Goal: Task Accomplishment & Management: Manage account settings

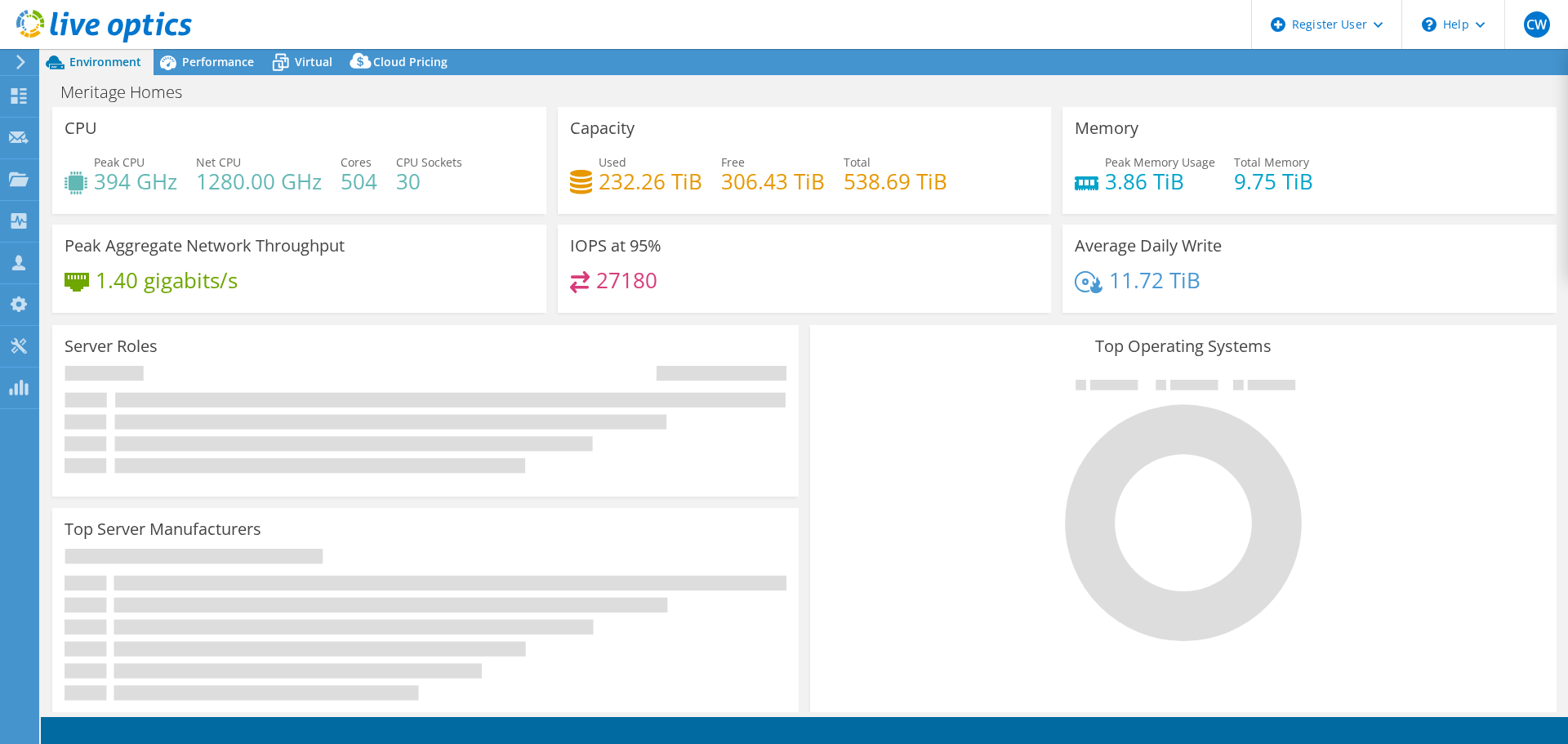
select select "USWest"
select select "USD"
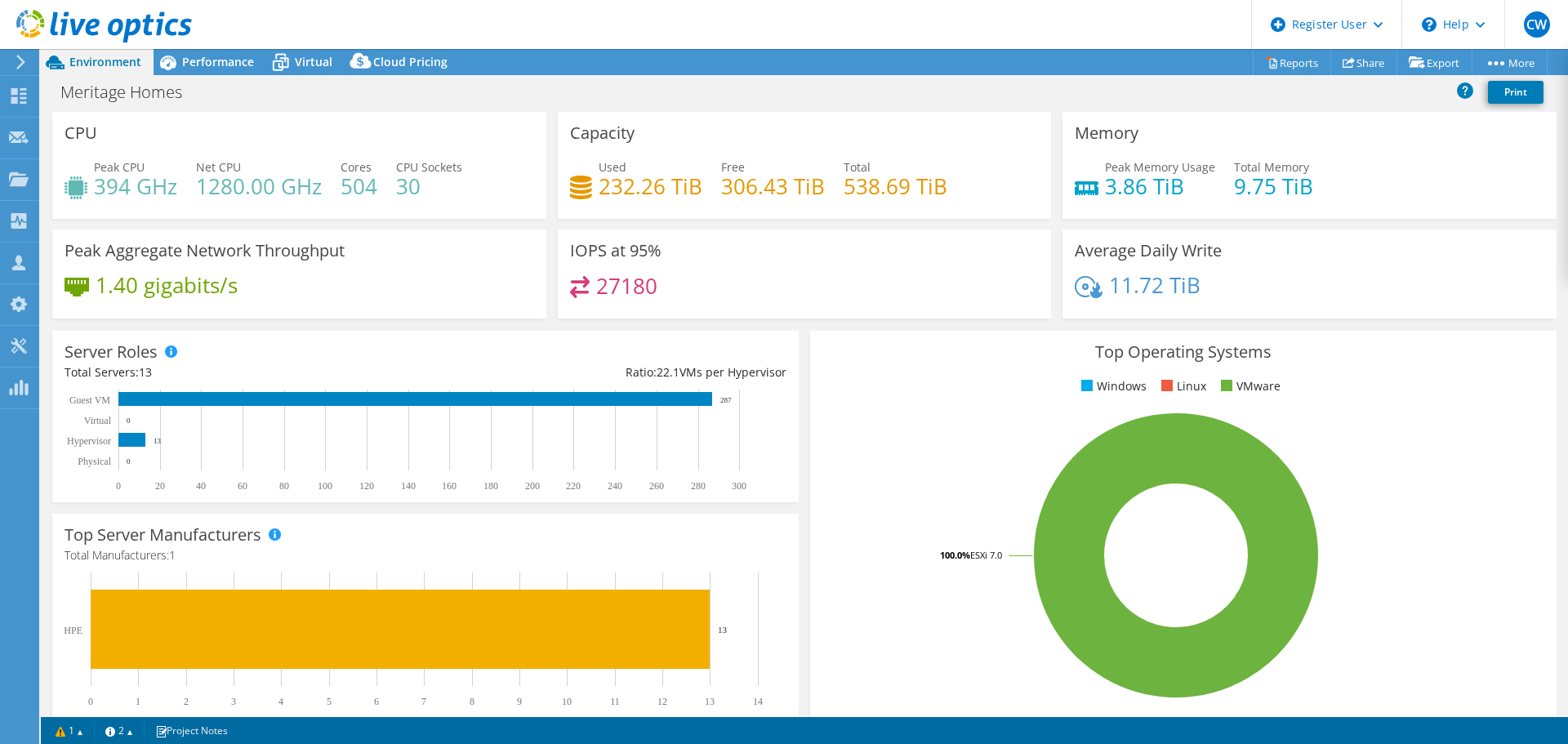
click at [178, 48] on div at bounding box center [95, 28] width 192 height 55
click at [177, 54] on div at bounding box center [95, 28] width 192 height 55
click at [181, 59] on icon at bounding box center [168, 62] width 28 height 28
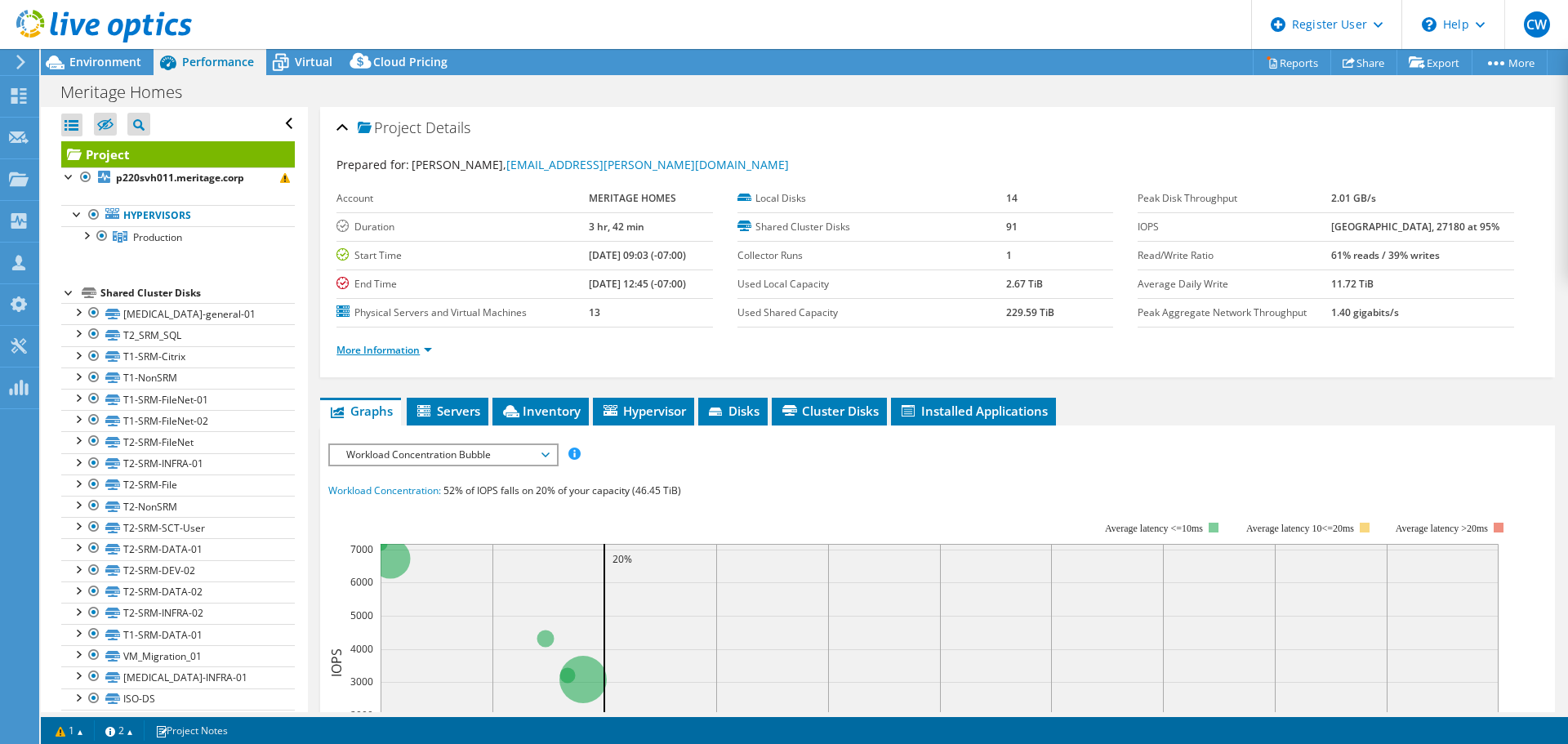
click at [412, 352] on link "More Information" at bounding box center [383, 350] width 95 height 14
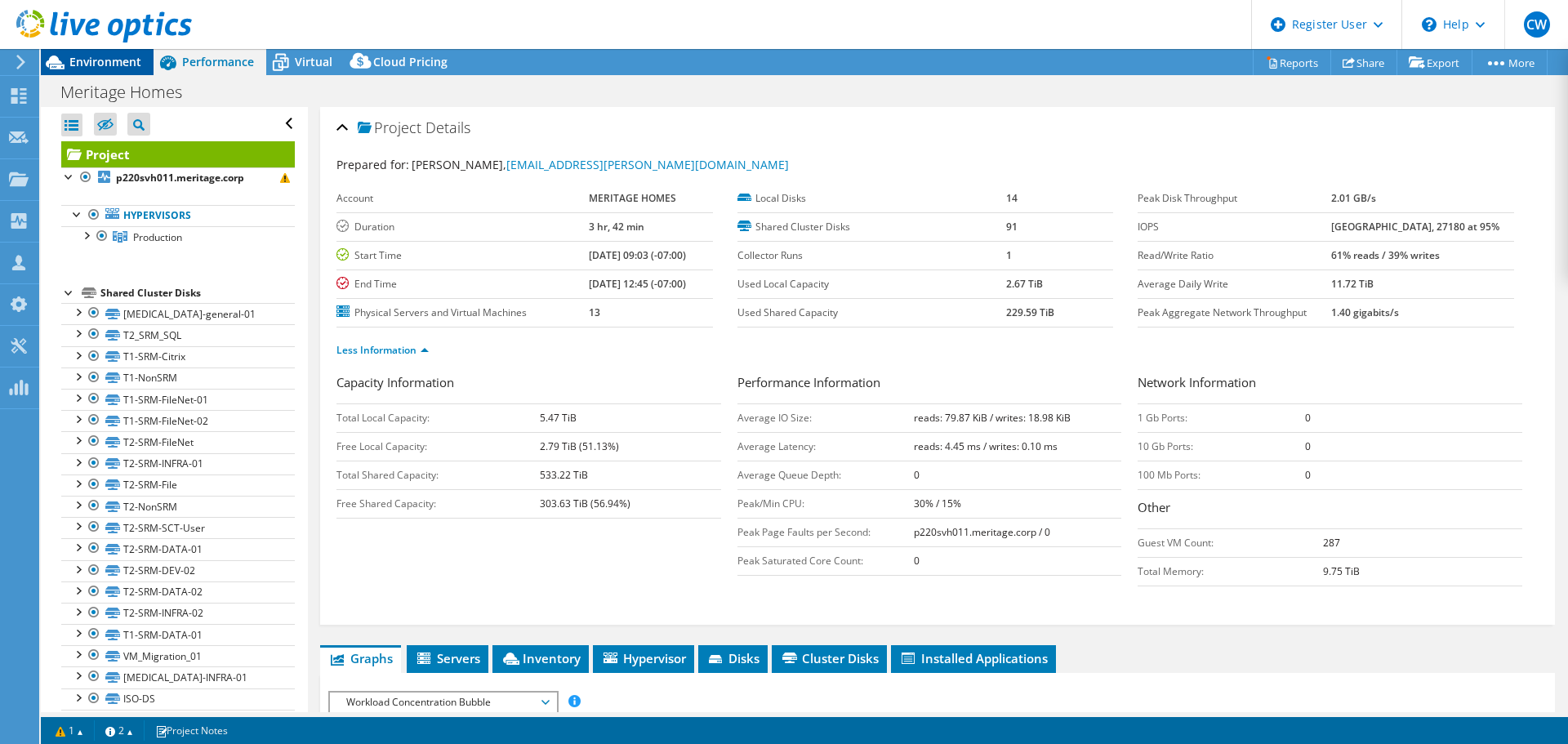
click at [130, 55] on span "Environment" at bounding box center [106, 62] width 72 height 15
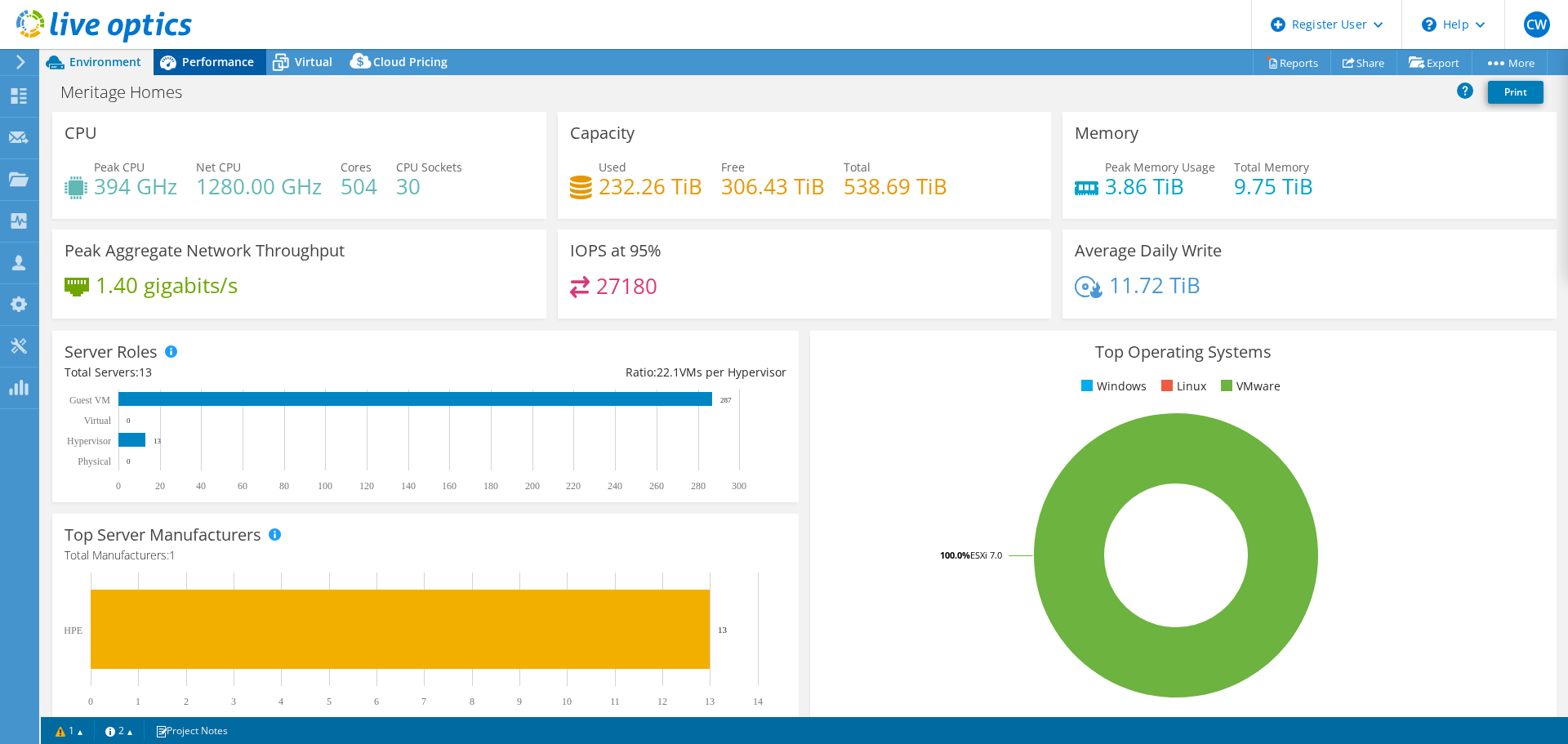
click at [223, 66] on span "Performance" at bounding box center [218, 62] width 72 height 15
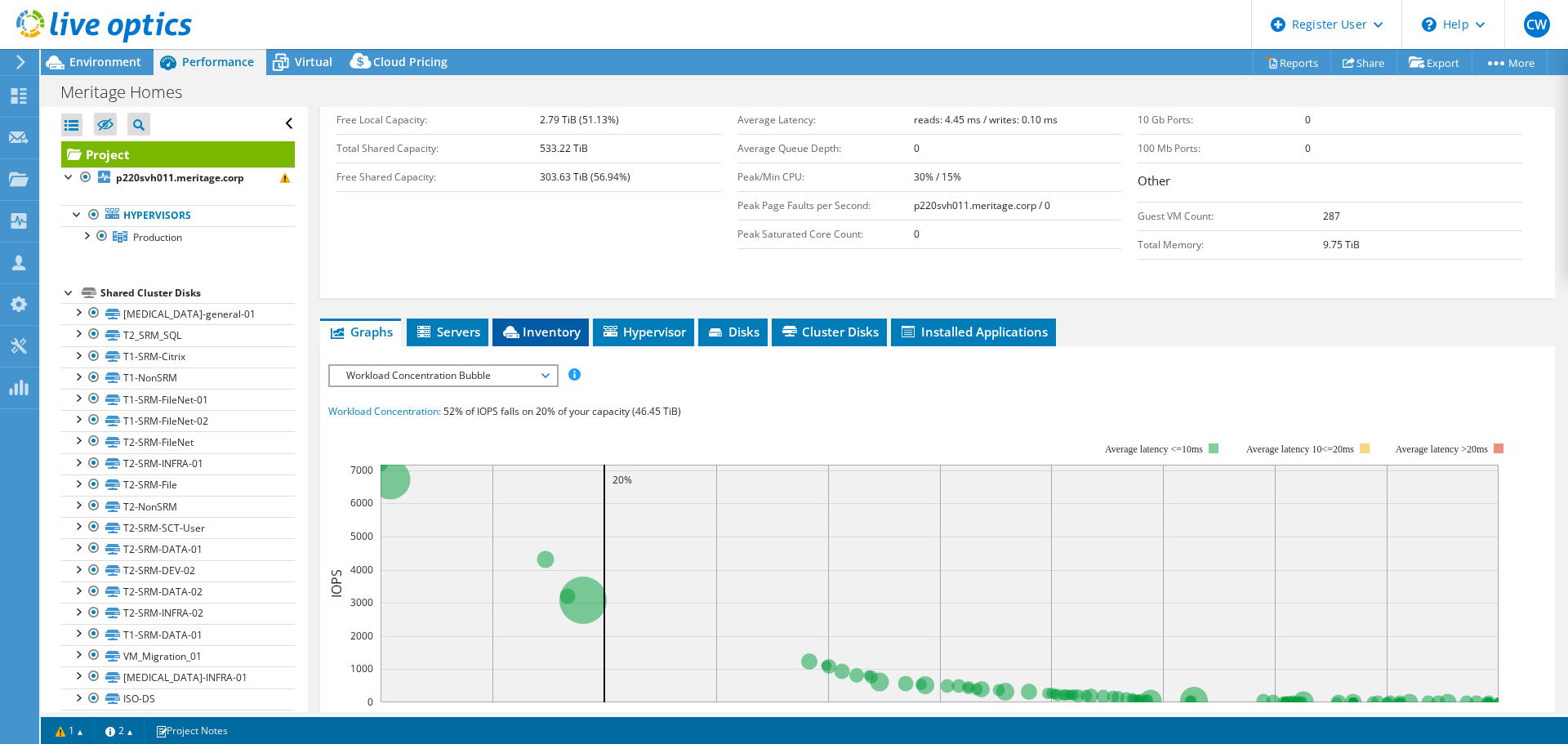
click at [549, 326] on span "Inventory" at bounding box center [540, 331] width 80 height 16
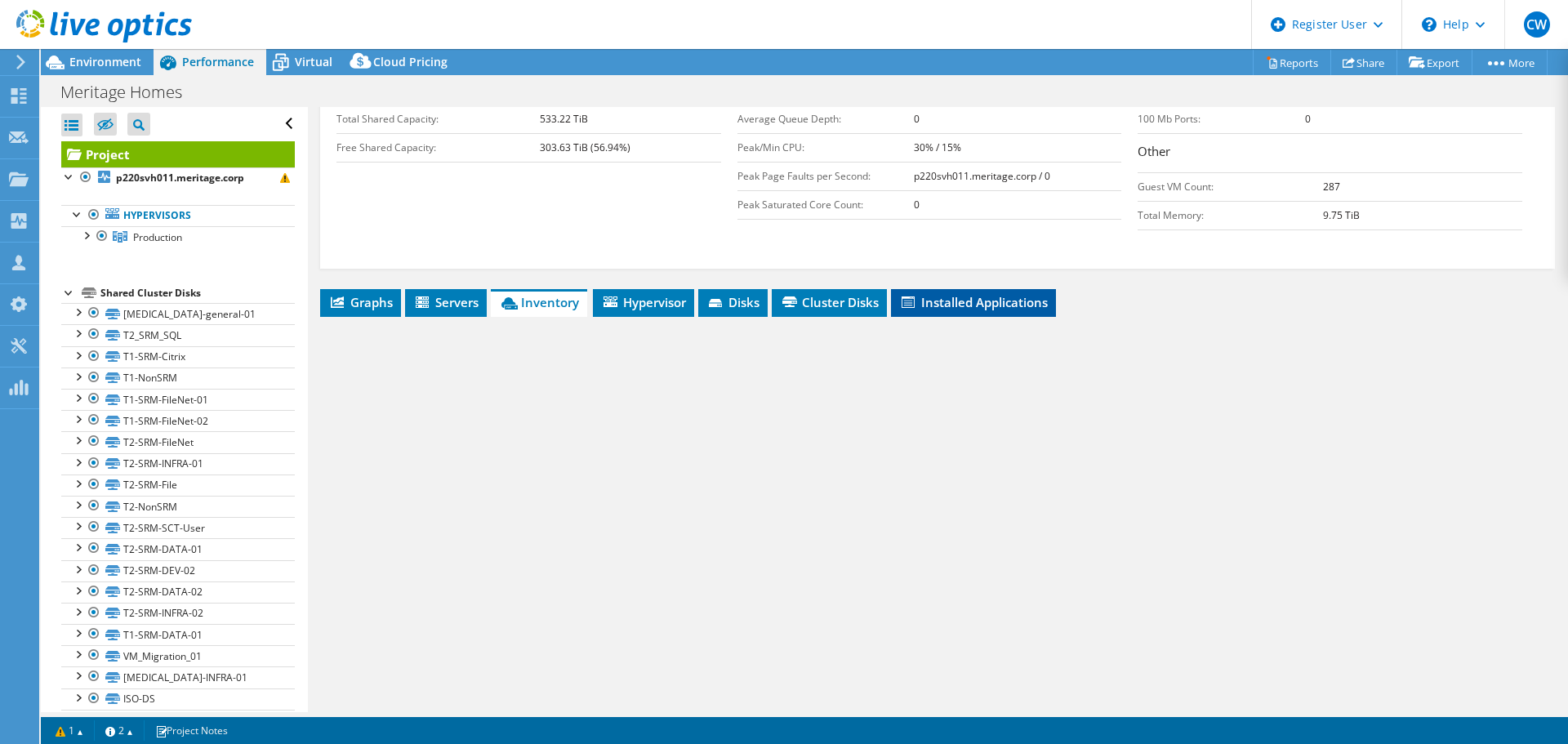
scroll to position [370, 0]
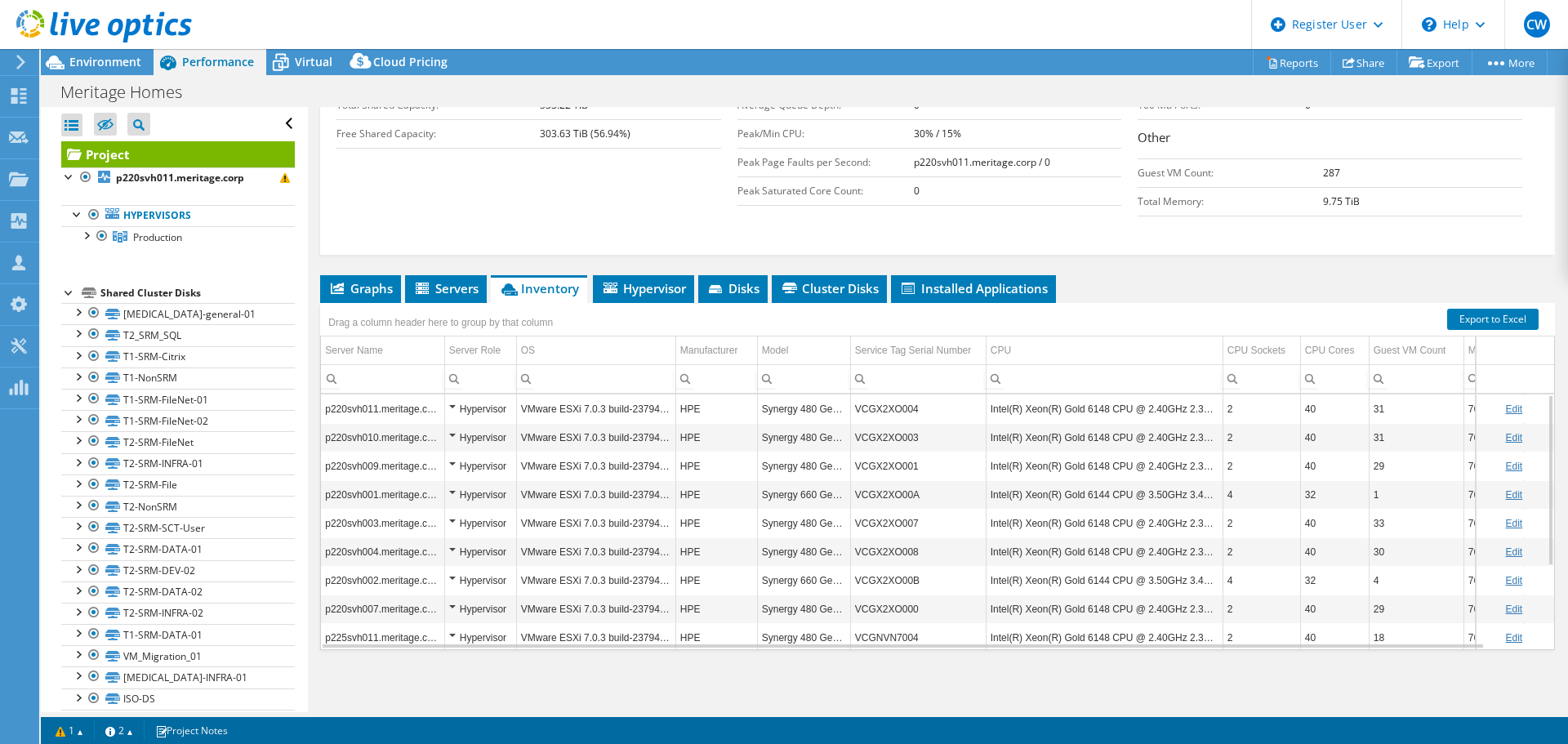
click at [821, 466] on td "Synergy 480 Gen10" at bounding box center [804, 465] width 93 height 28
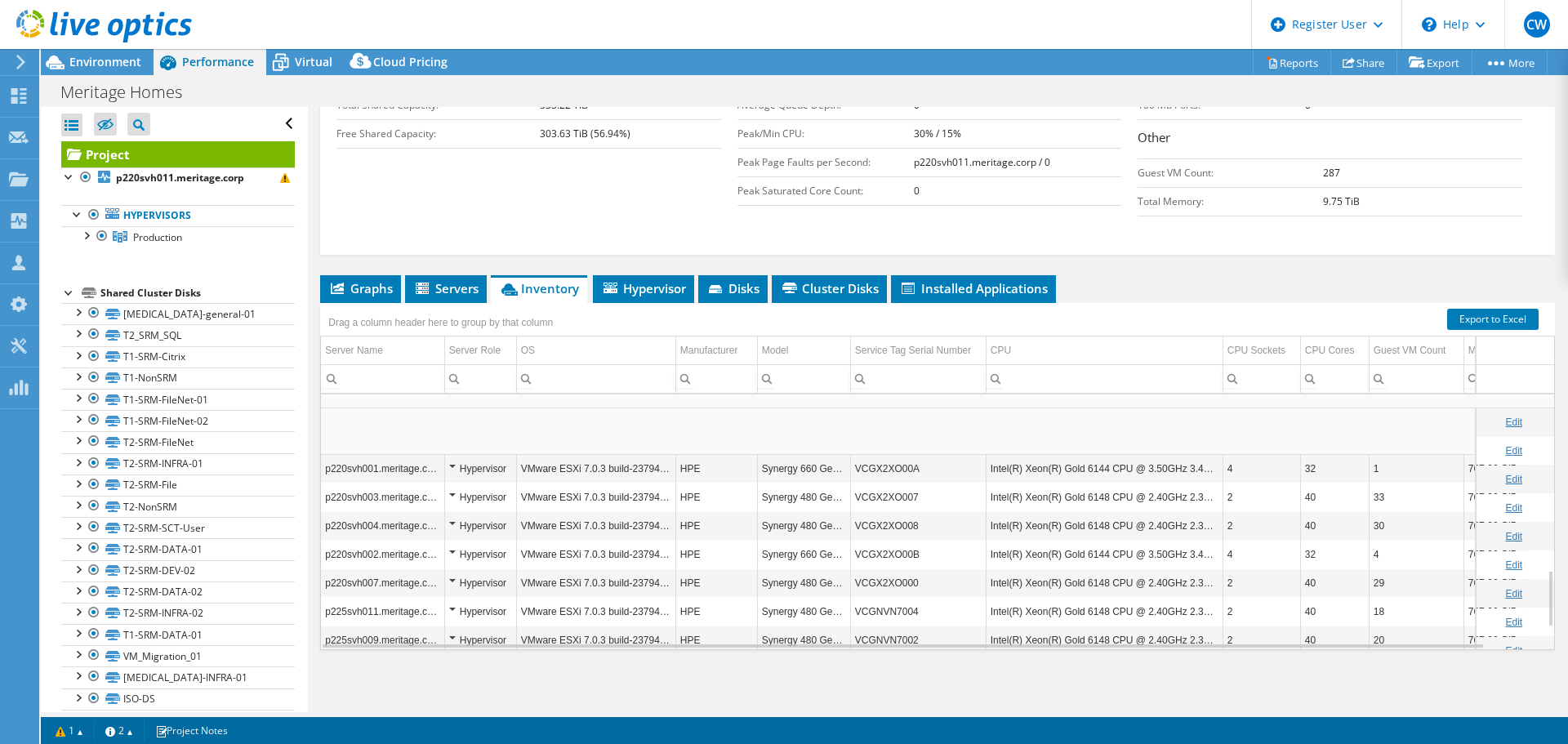
click at [794, 637] on td "Synergy 480 Gen10" at bounding box center [804, 640] width 93 height 28
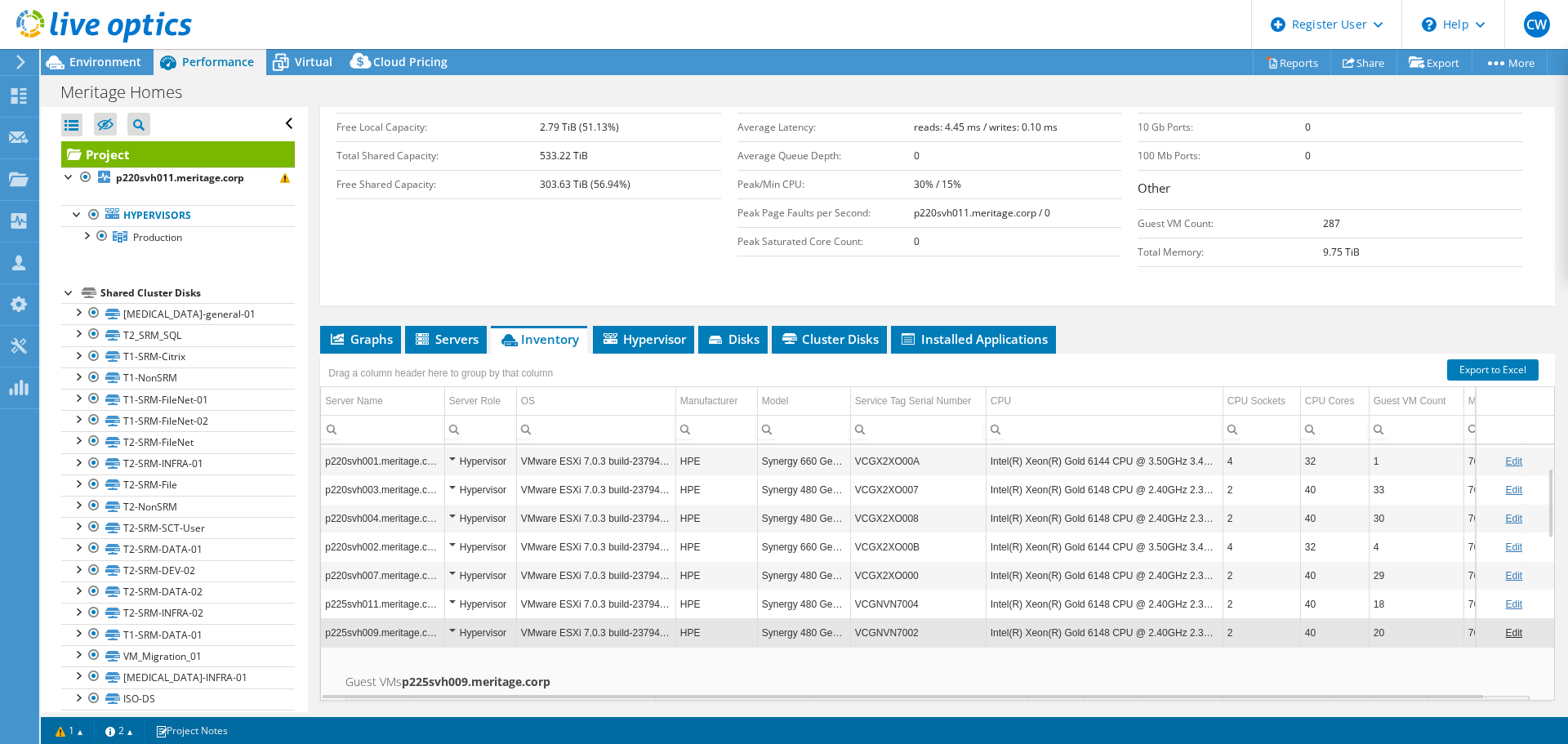
scroll to position [288, 0]
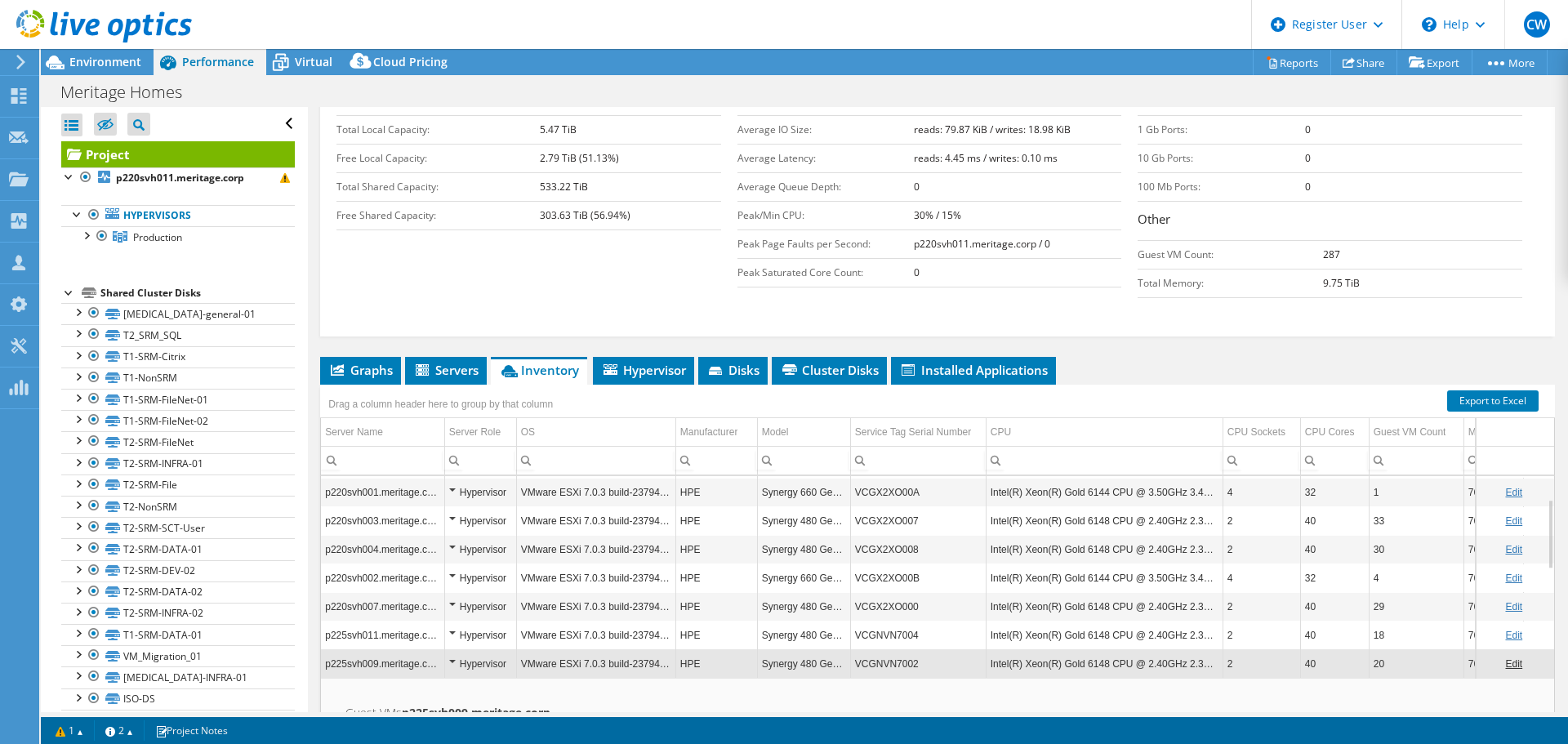
click at [372, 665] on td "p225svh009.meritage.corp" at bounding box center [382, 663] width 123 height 28
click at [130, 63] on span "Environment" at bounding box center [106, 62] width 72 height 15
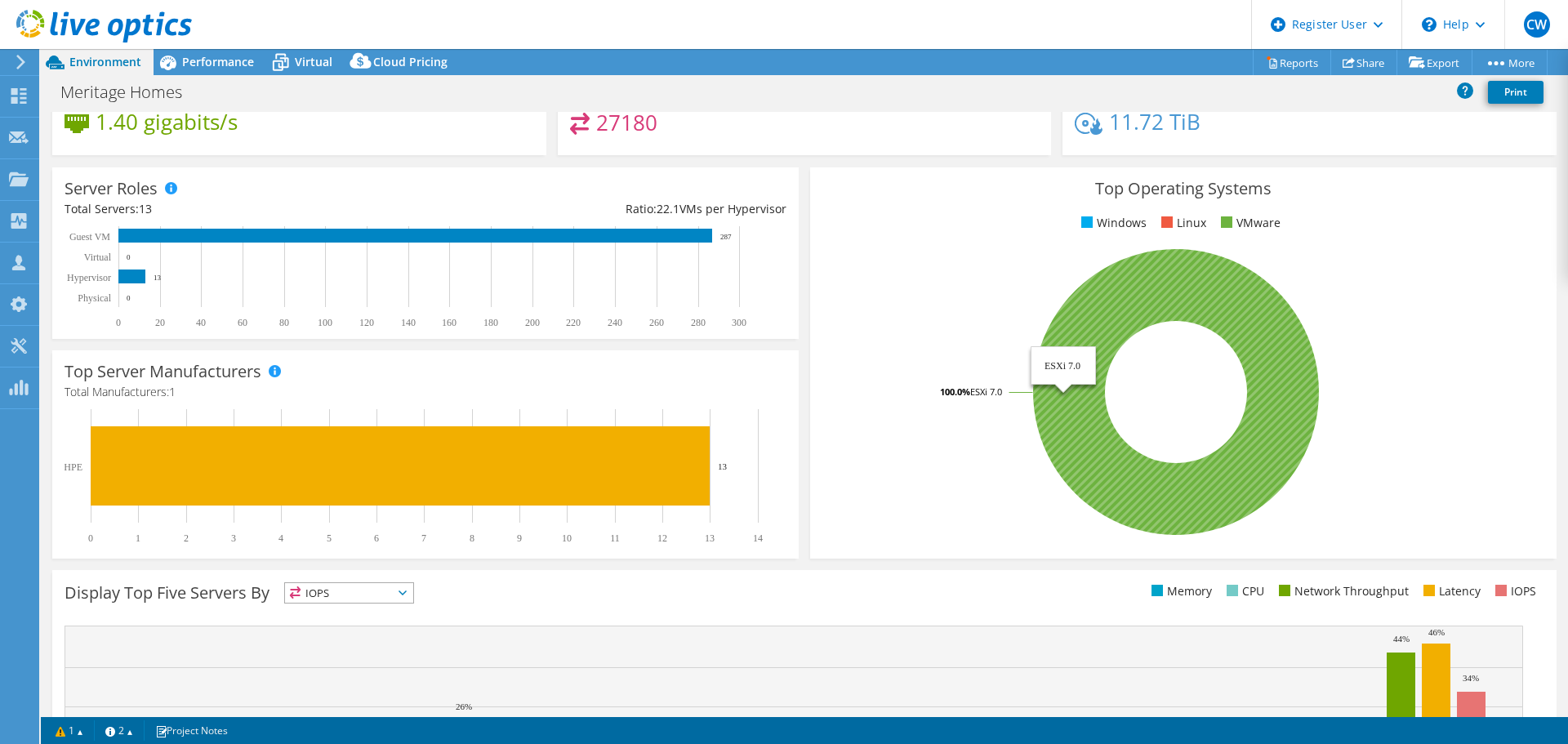
scroll to position [0, 0]
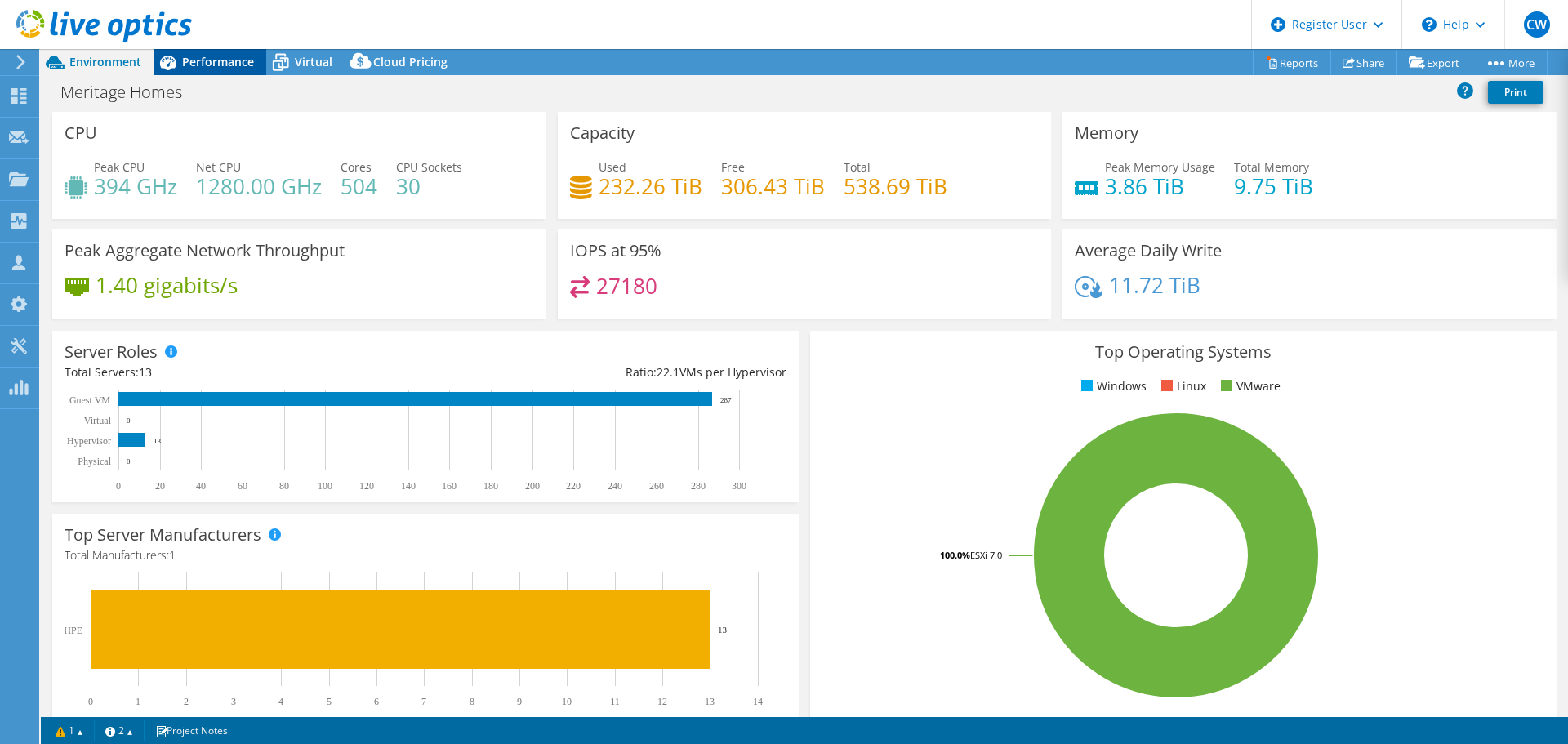
click at [228, 61] on span "Performance" at bounding box center [218, 62] width 72 height 15
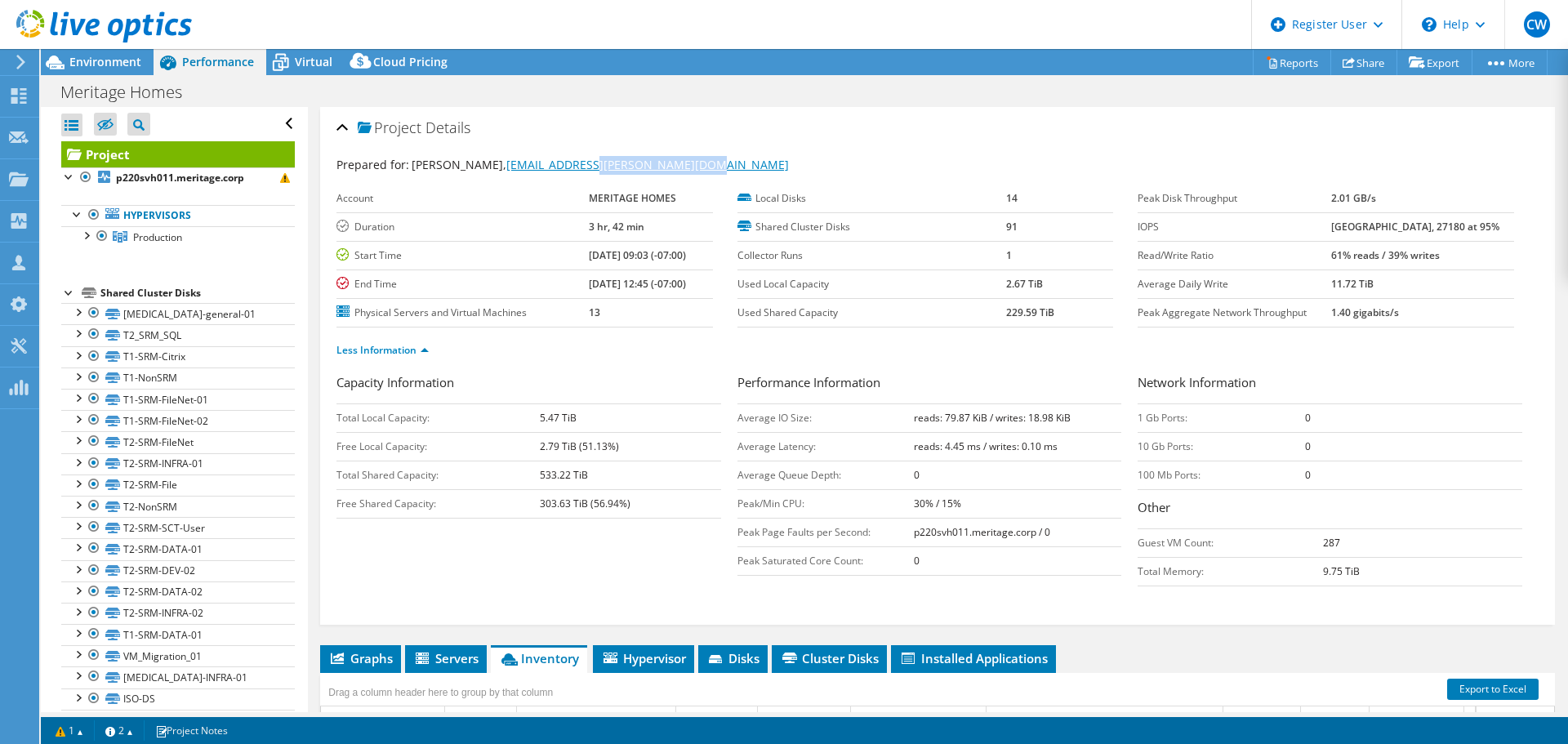
drag, startPoint x: 693, startPoint y: 165, endPoint x: 570, endPoint y: 161, distance: 123.1
click at [570, 161] on div "Prepared for: Matt Heverling, matt.heverling@meritagehomes.com" at bounding box center [937, 165] width 1202 height 19
copy link "@meritagehomes.com"
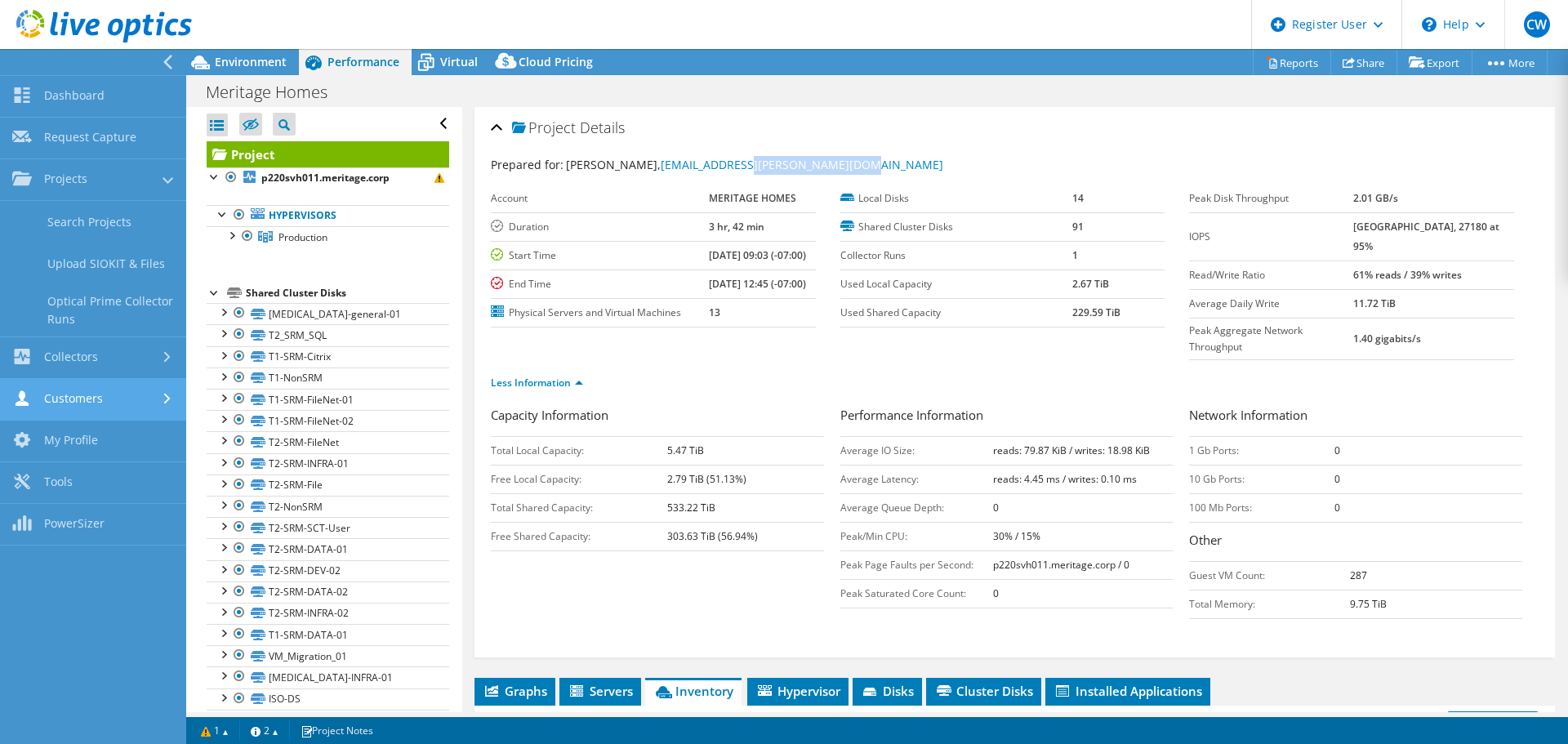
click at [114, 400] on link "Customers" at bounding box center [93, 400] width 187 height 41
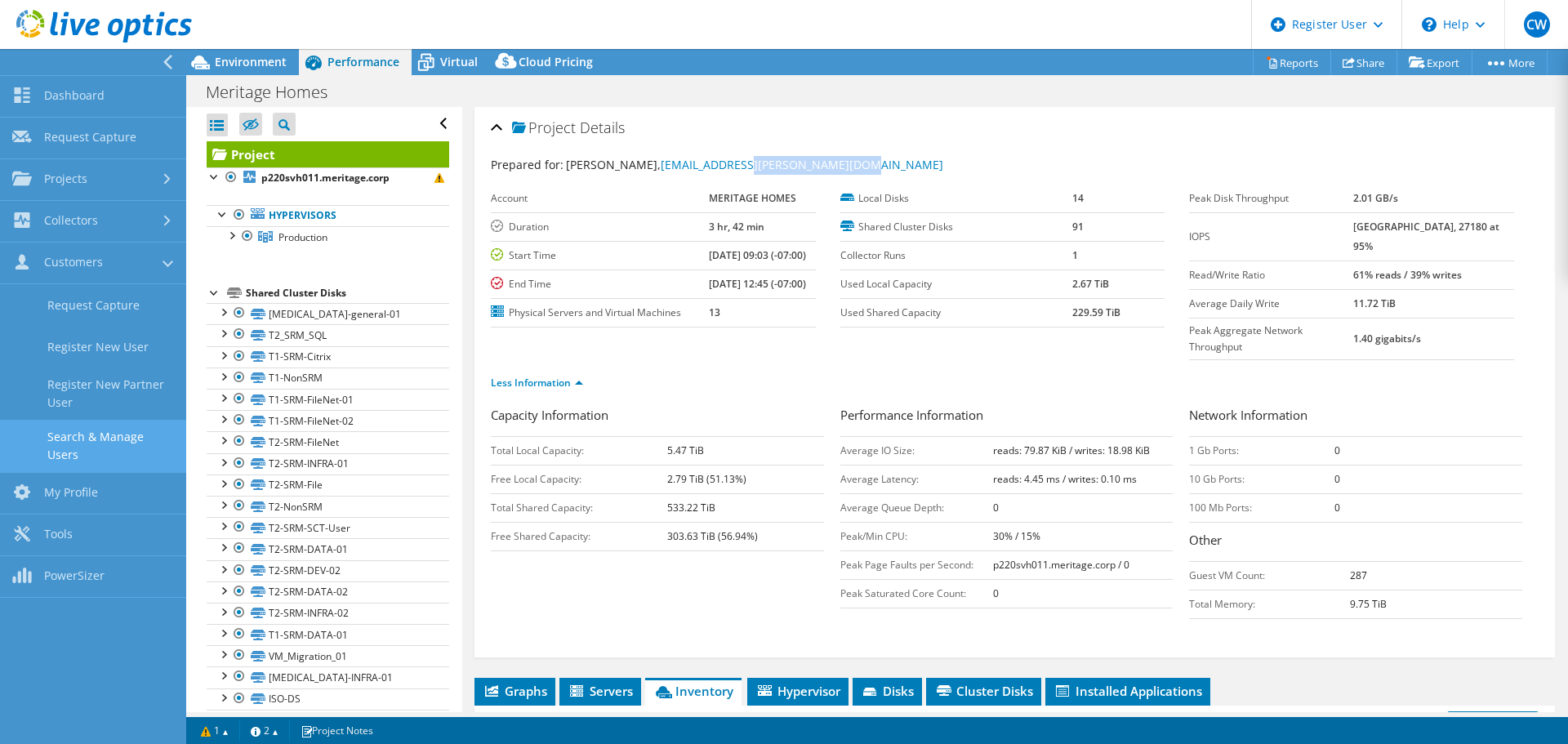
click at [80, 434] on link "Search & Manage Users" at bounding box center [93, 446] width 187 height 52
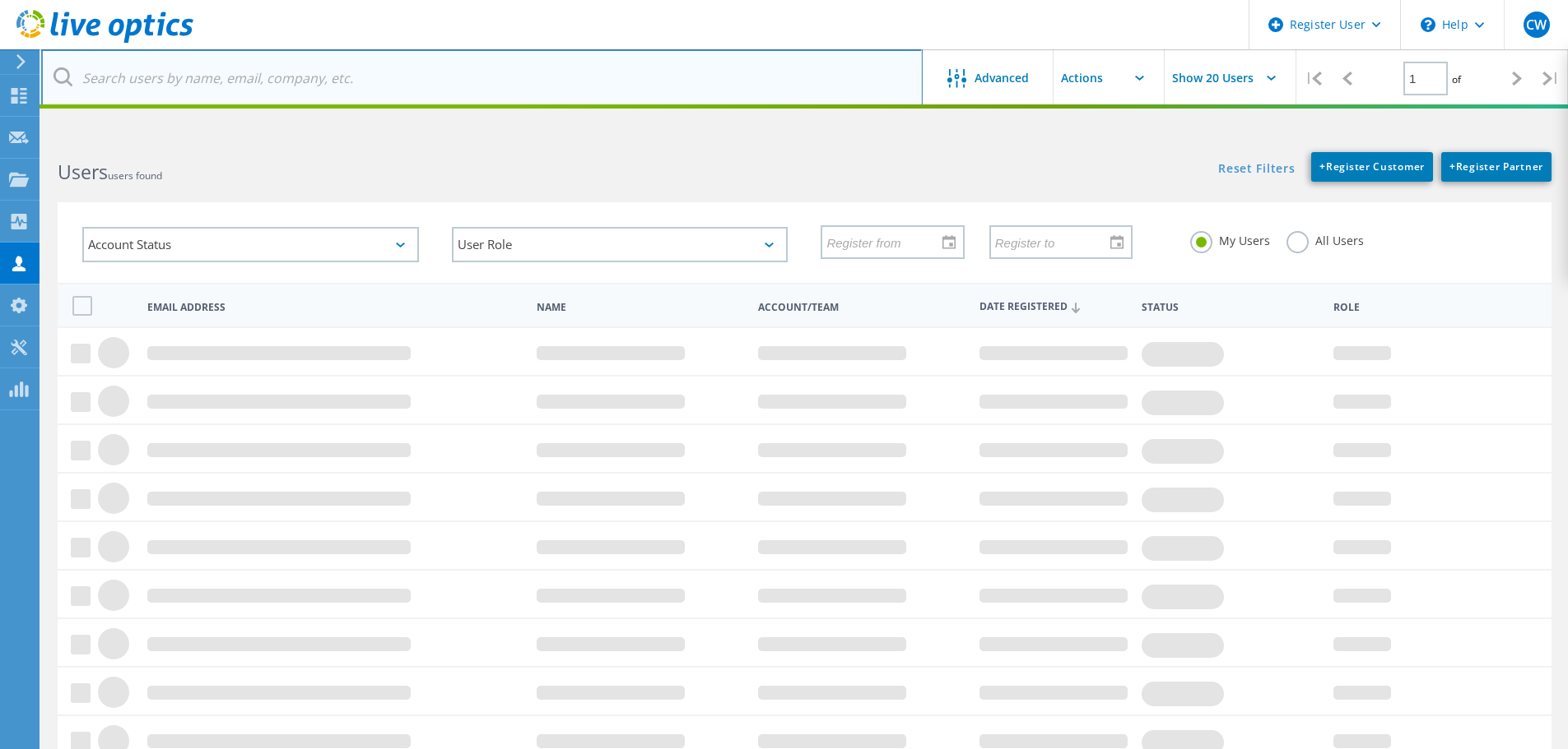
click at [551, 91] on input "text" at bounding box center [481, 78] width 881 height 57
paste input "@meritagehomes.com"
type input "@meritagehomes.com"
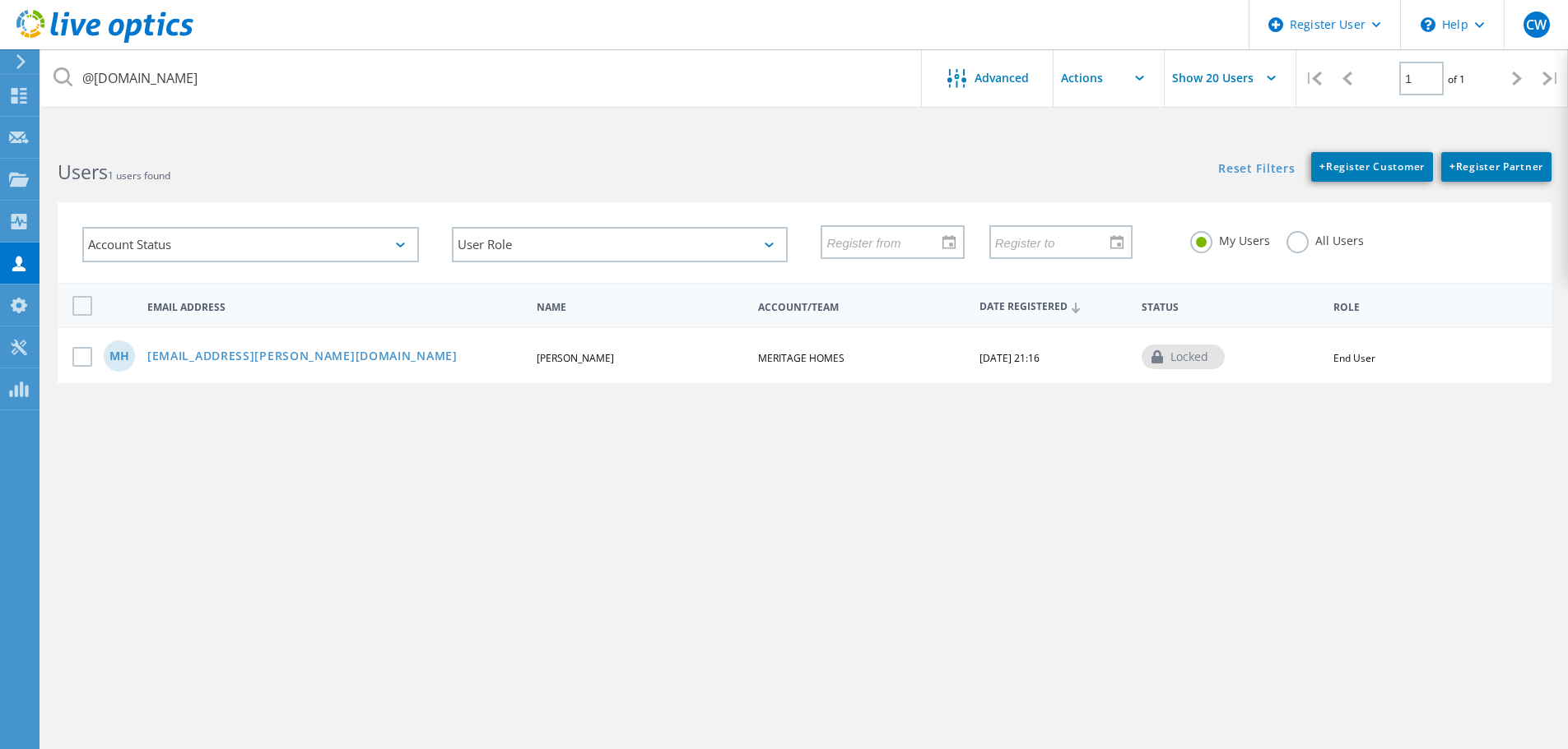
click at [1304, 233] on label "All Users" at bounding box center [1325, 239] width 77 height 16
click at [0, 0] on input "All Users" at bounding box center [0, 0] width 0 height 0
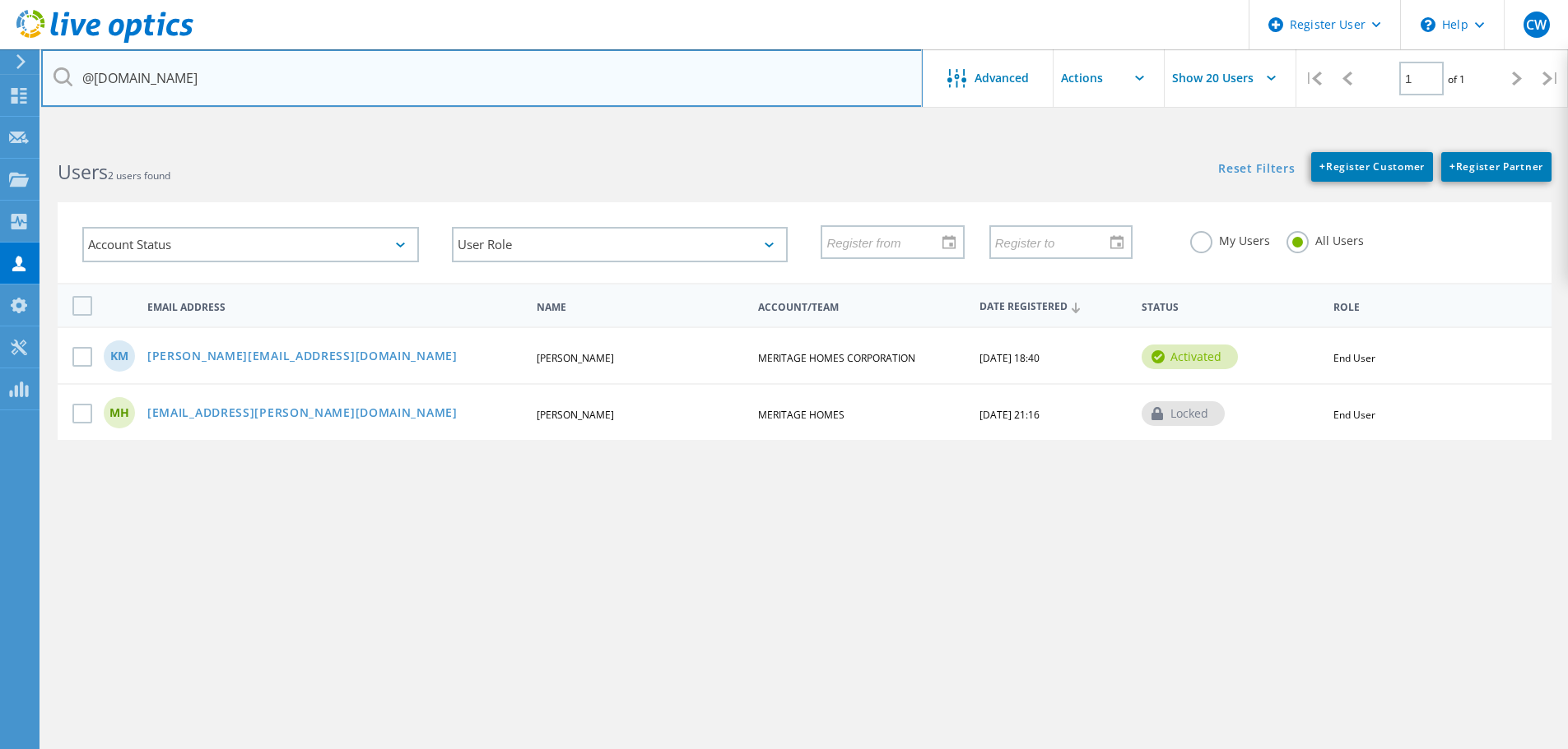
click at [549, 98] on input "@meritagehomes.com" at bounding box center [481, 78] width 881 height 57
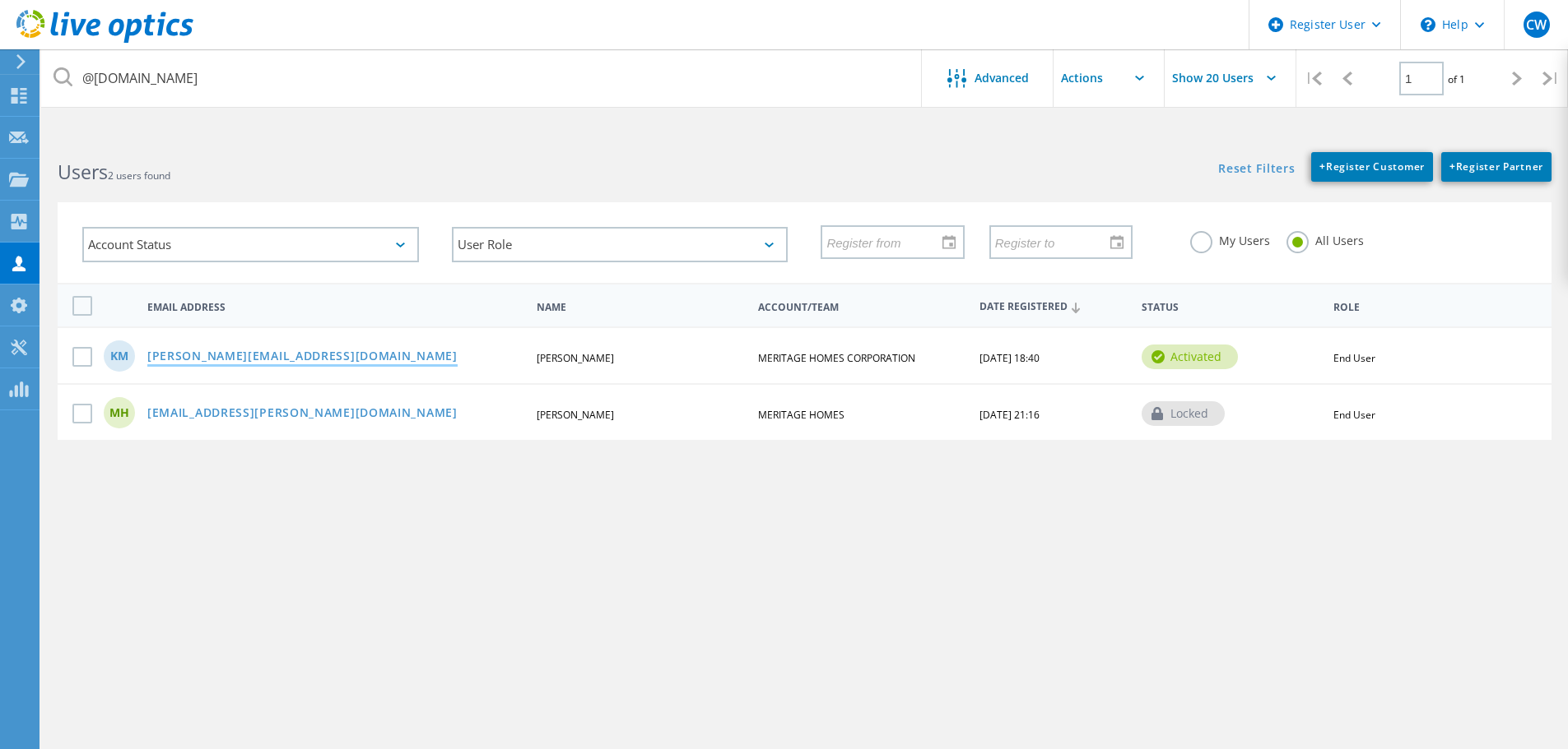
click at [308, 357] on link "[PERSON_NAME][EMAIL_ADDRESS][DOMAIN_NAME]" at bounding box center [302, 358] width 310 height 14
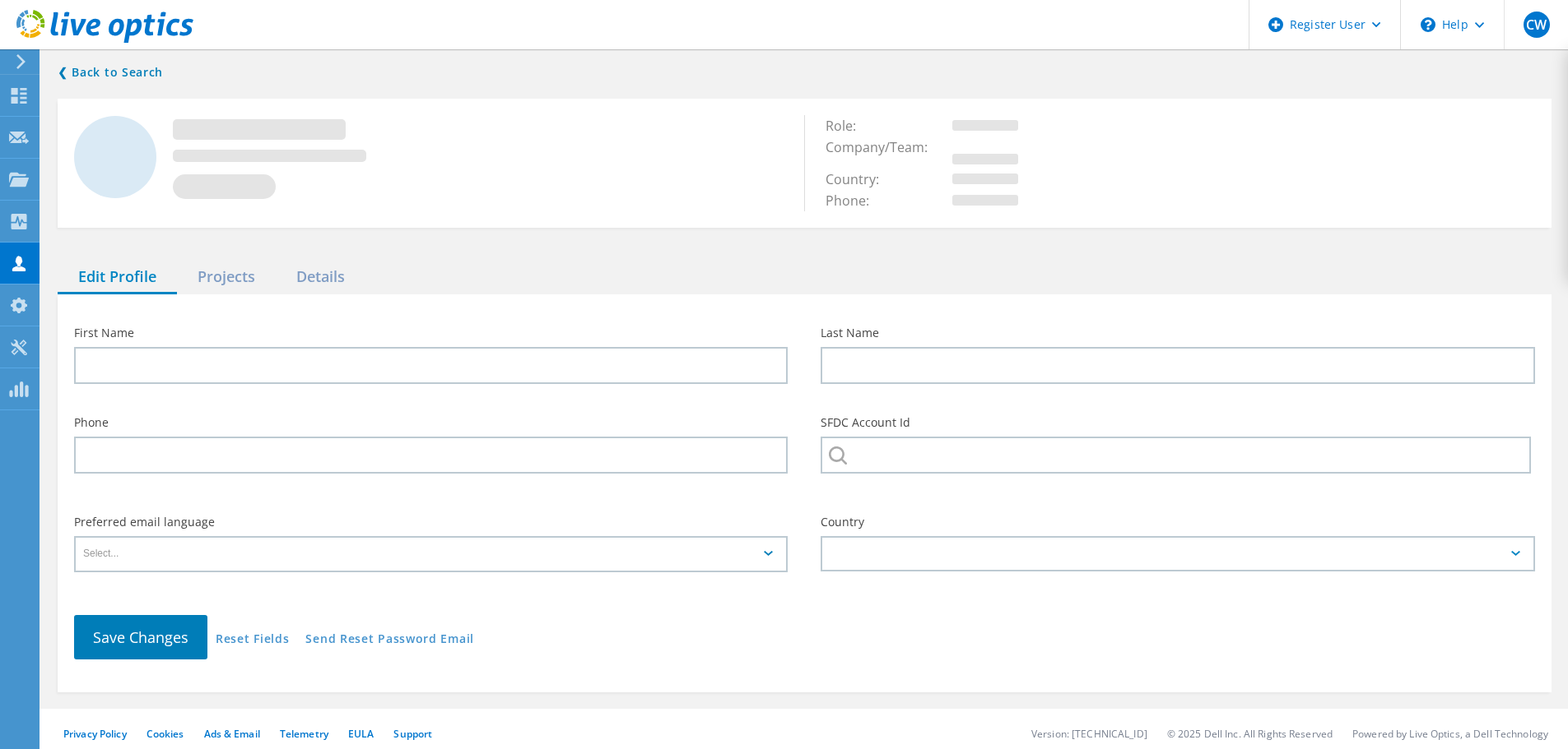
type input "Karl"
type input "Marks"
type input "MERITAGE HOMES CORPORATION"
type input "English"
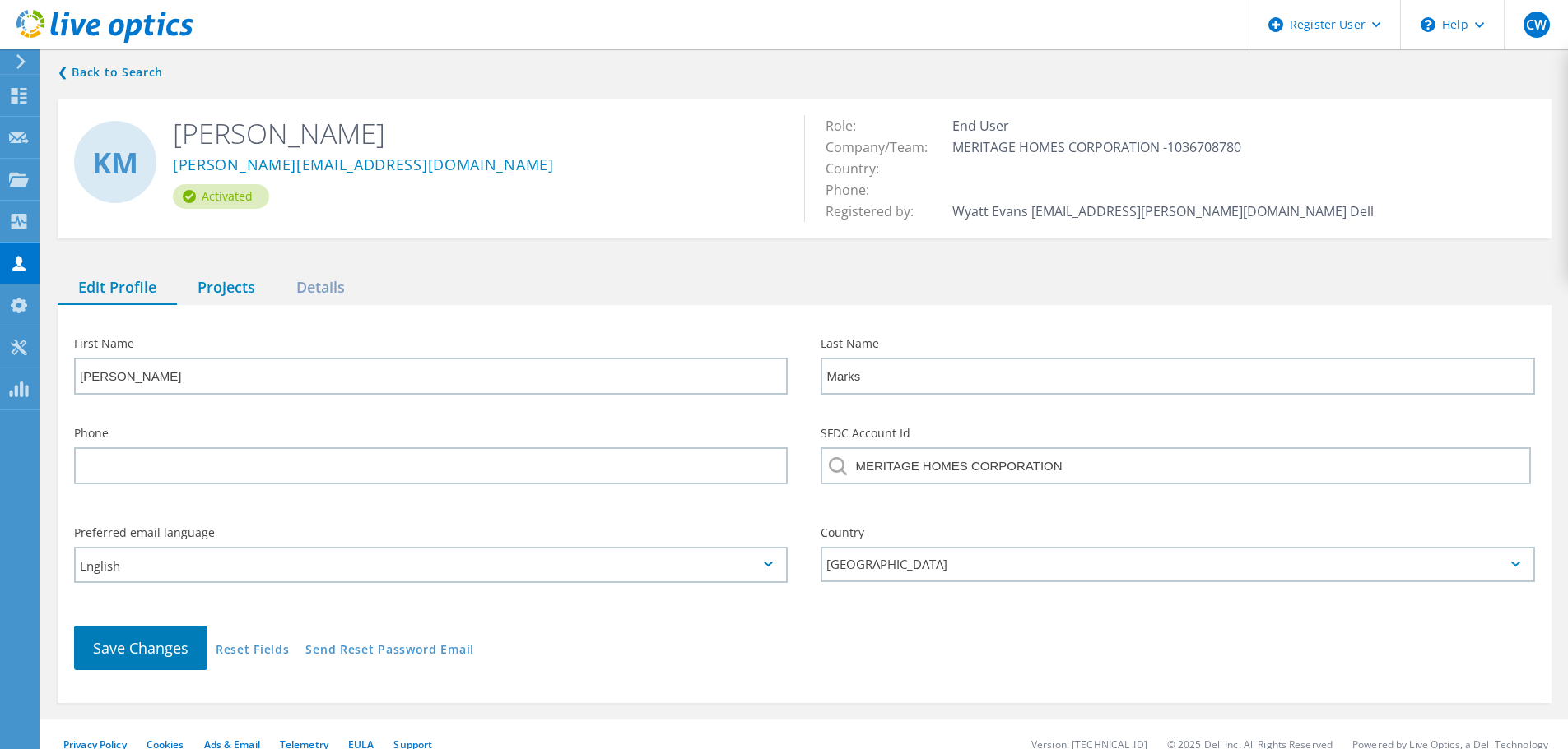
click at [205, 296] on div "Projects" at bounding box center [226, 287] width 99 height 34
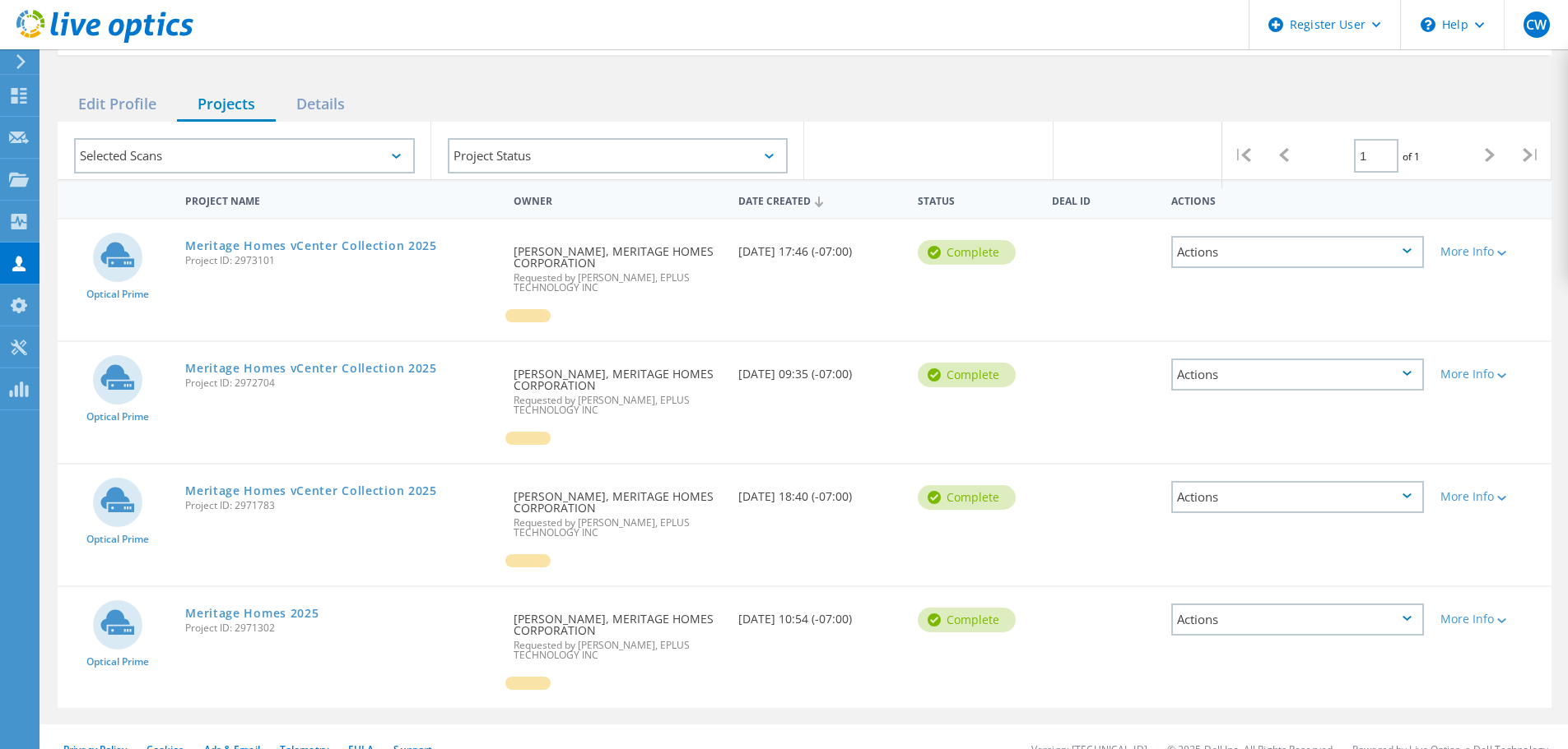
scroll to position [208, 0]
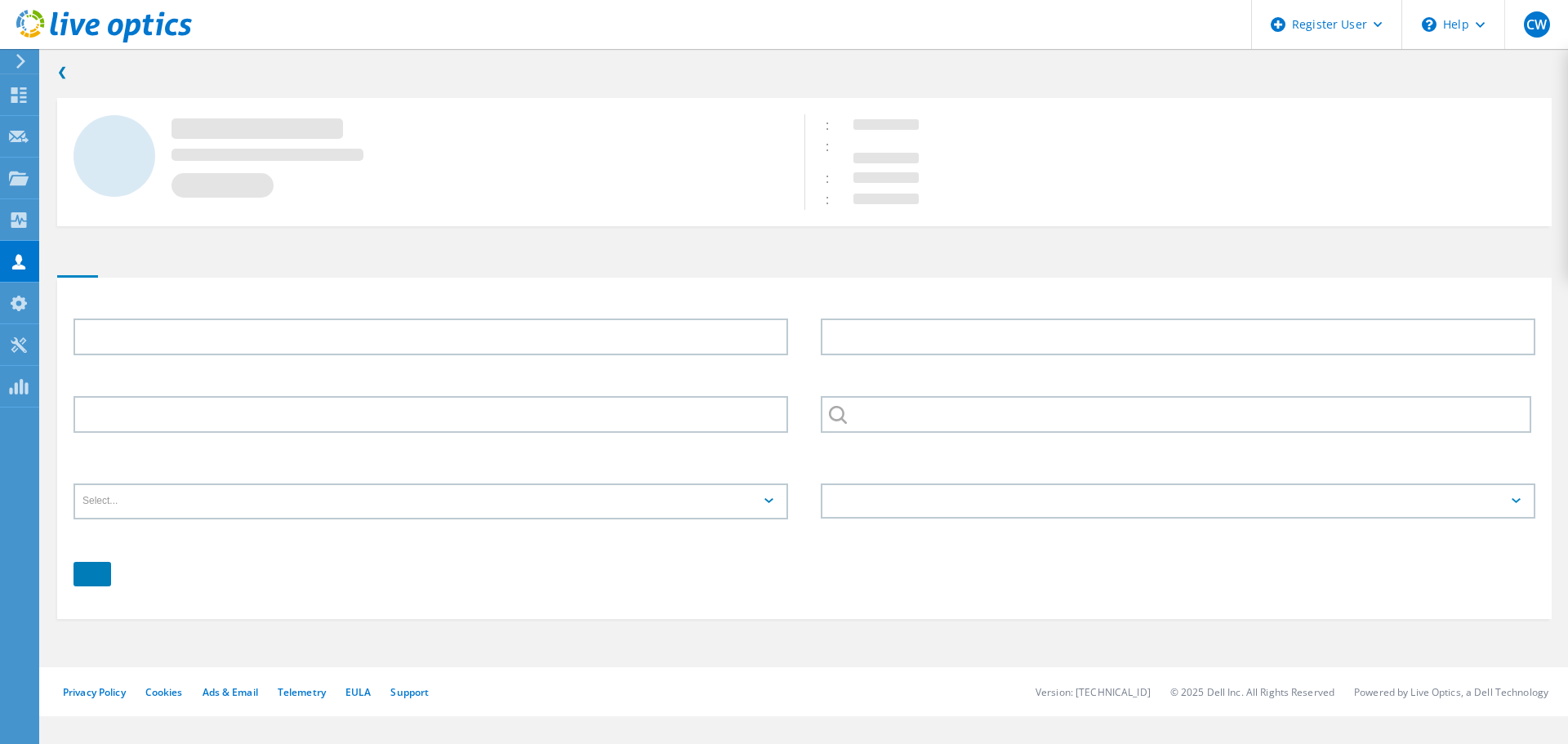
type input "Karl"
type input "Marks"
type input "MERITAGE HOMES CORPORATION"
type input "English"
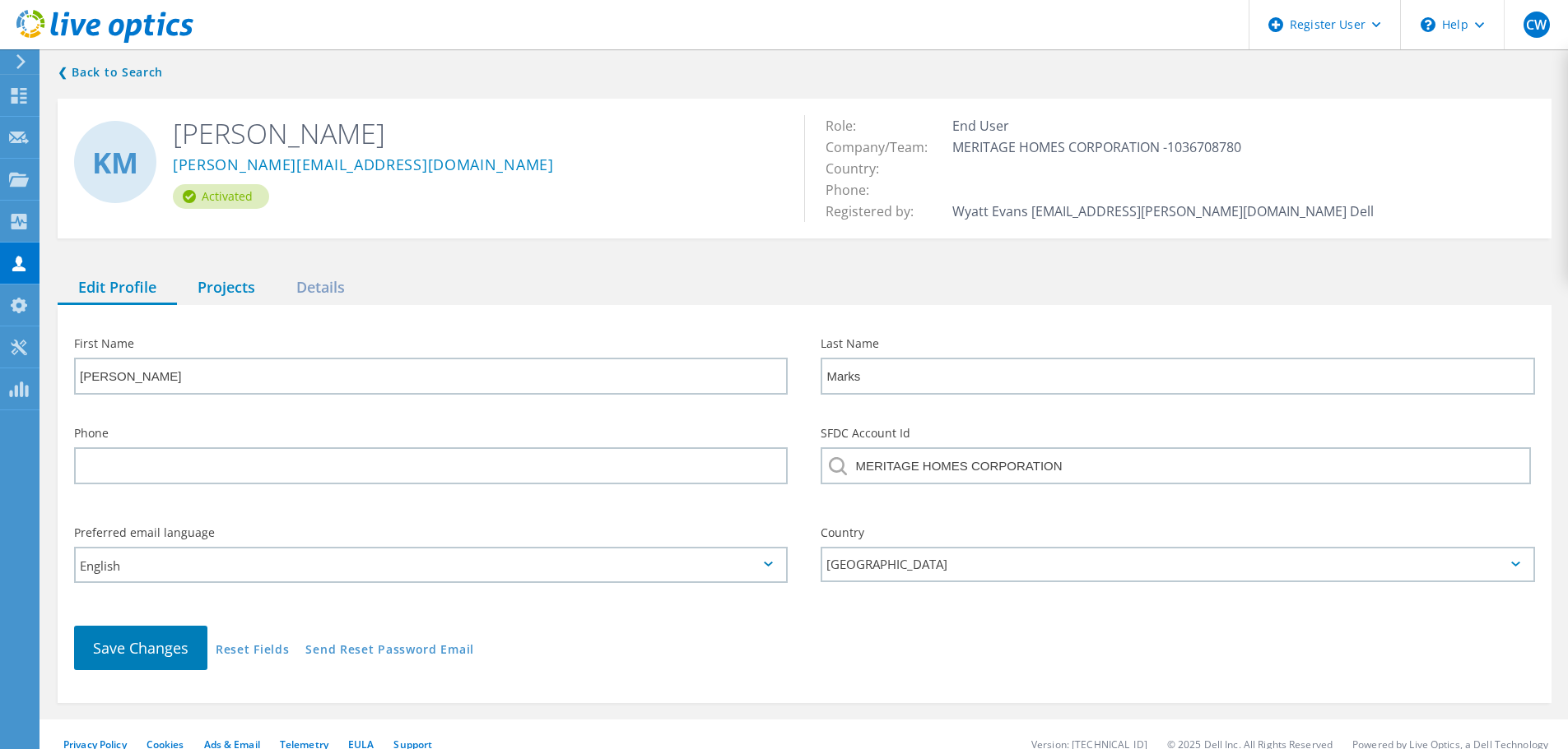
click at [198, 293] on div "Projects" at bounding box center [226, 287] width 99 height 34
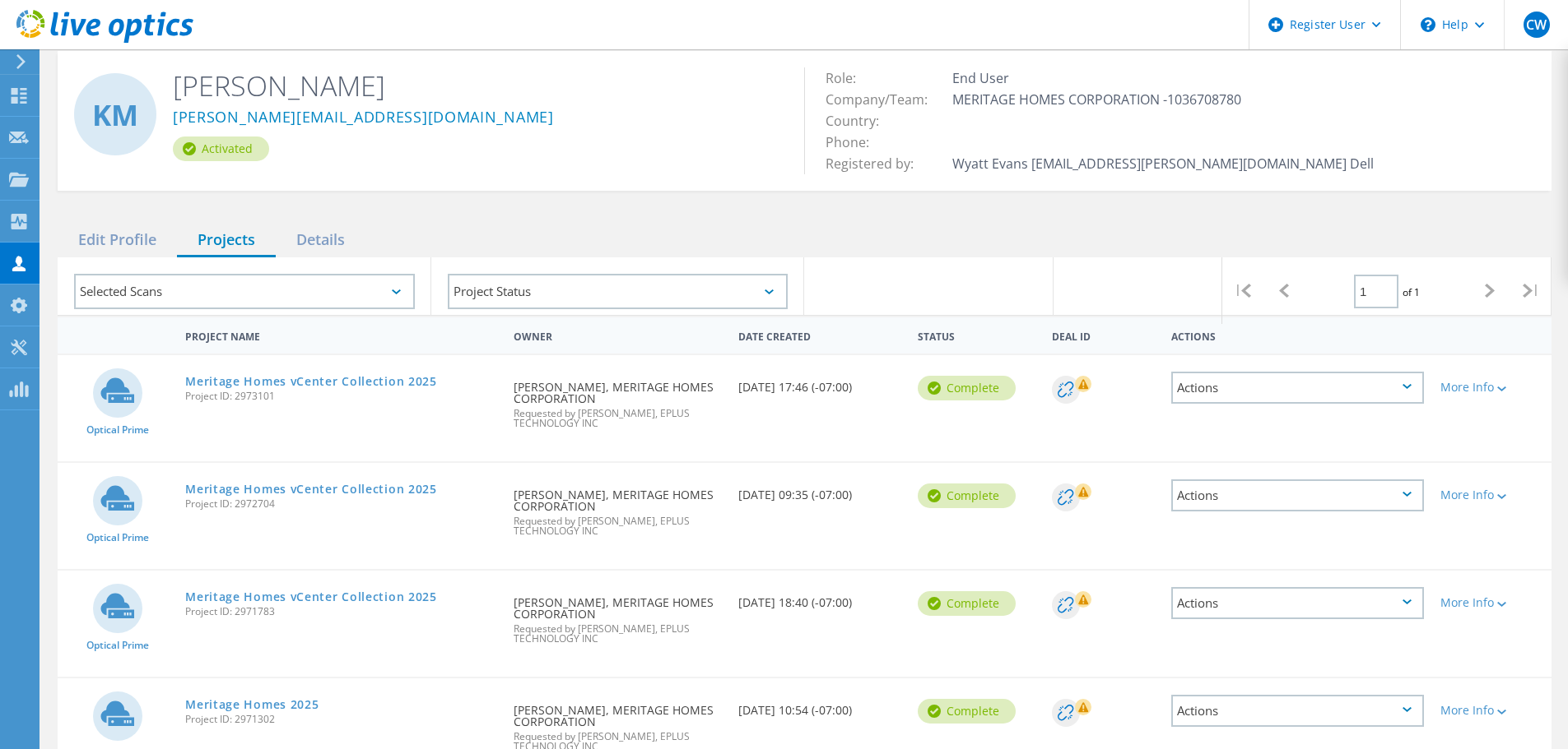
scroll to position [82, 0]
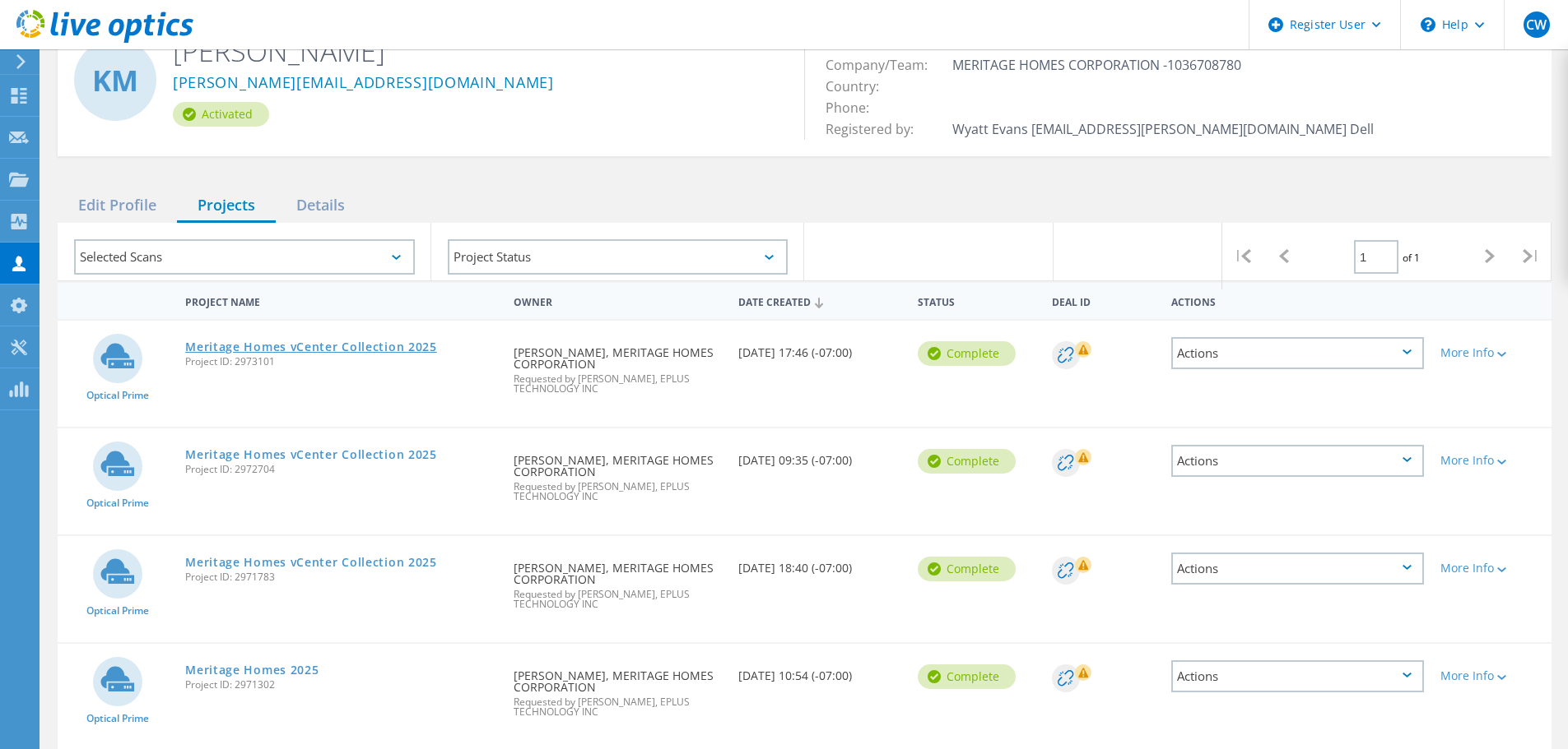
click at [401, 347] on link "Meritage Homes vCenter Collection 2025" at bounding box center [311, 346] width 252 height 11
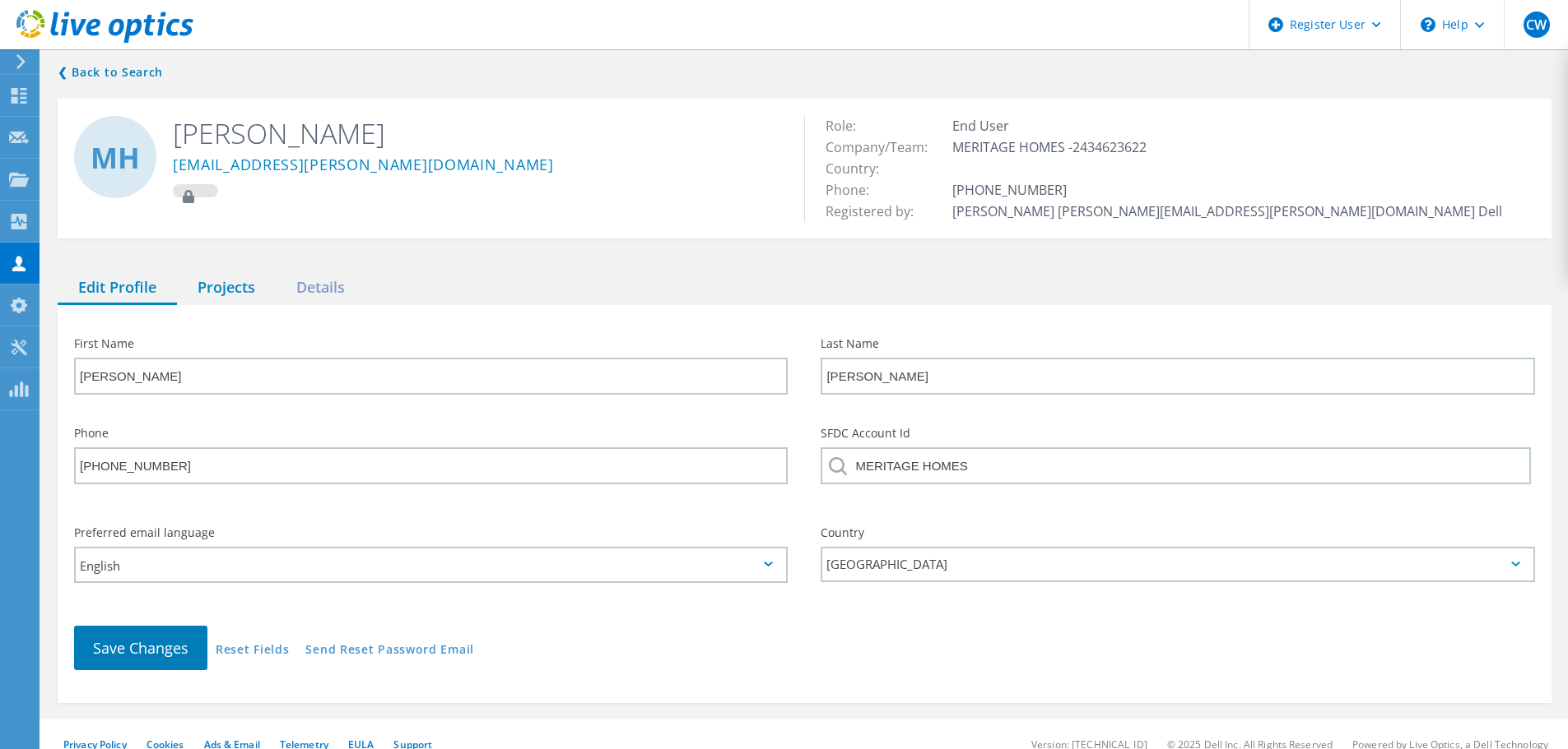
click at [238, 295] on div "Projects" at bounding box center [226, 287] width 99 height 34
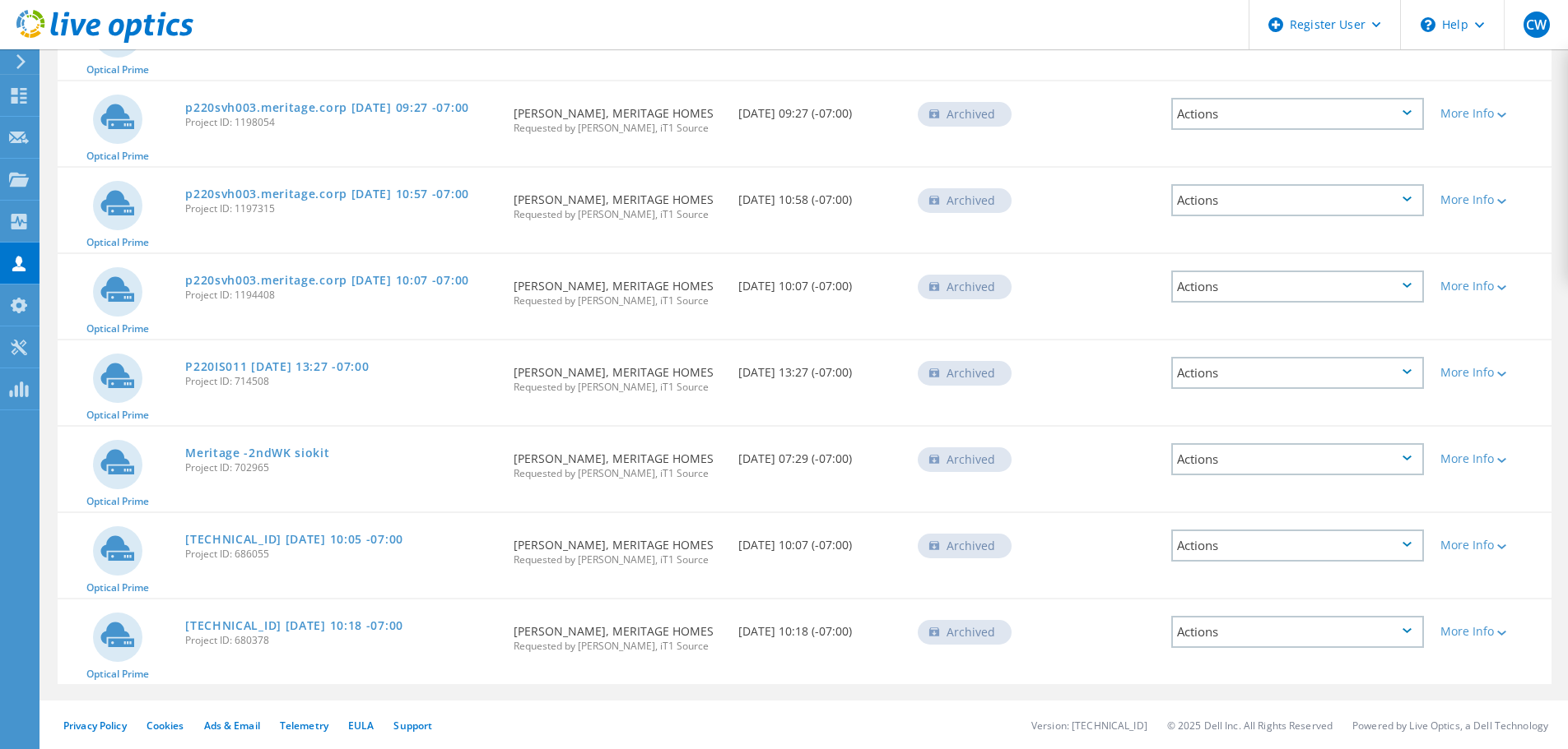
scroll to position [579, 0]
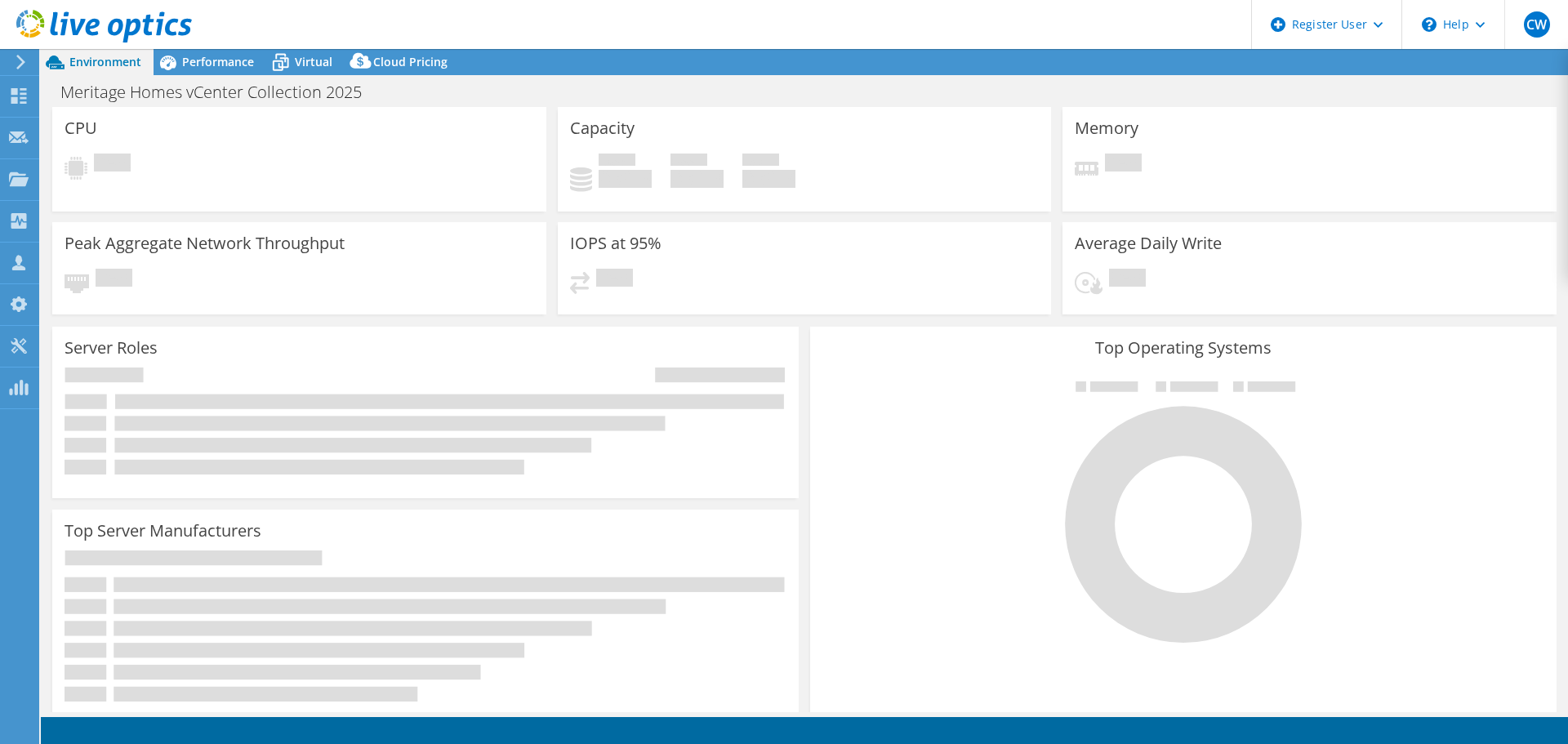
select select "EULondon"
select select "USD"
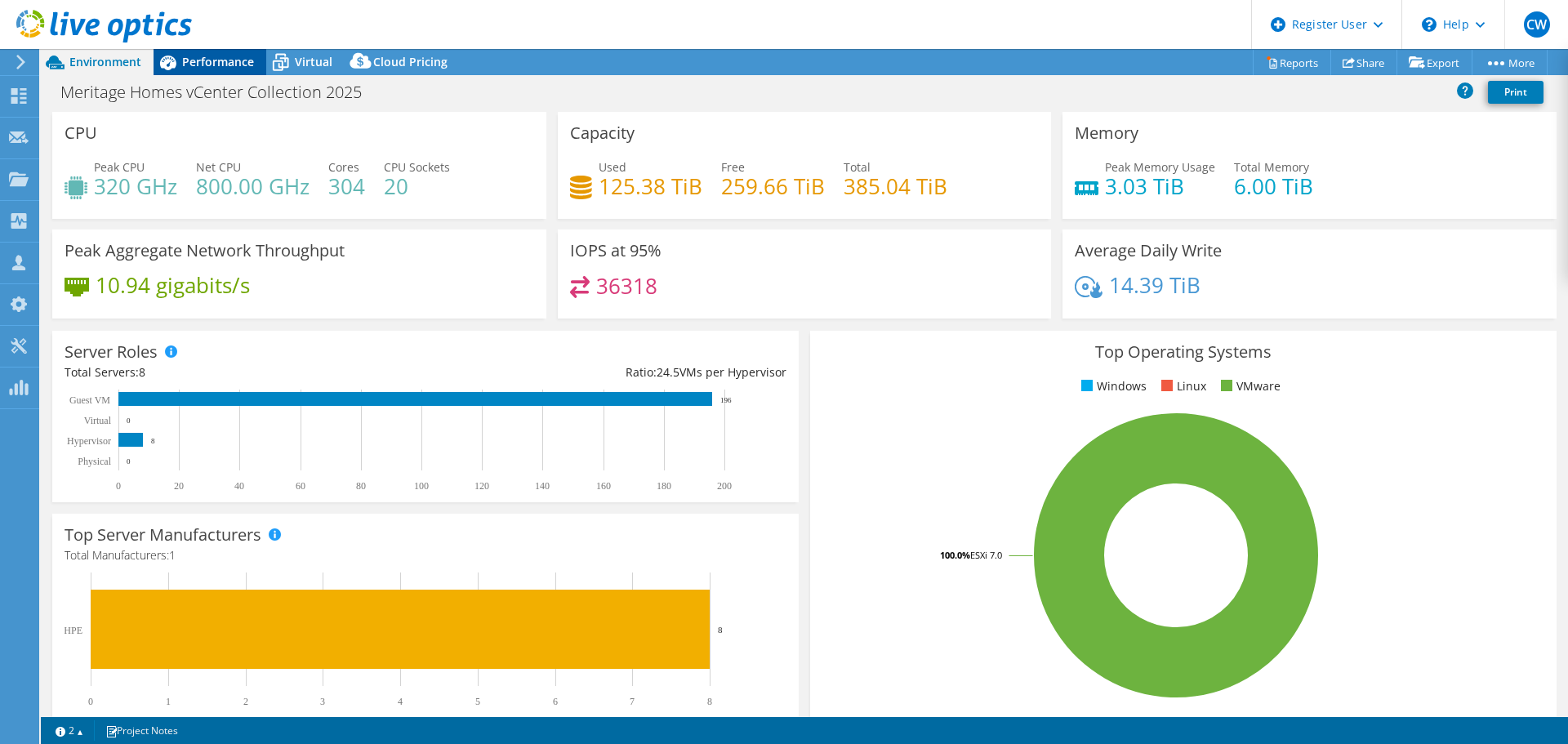
click at [187, 66] on span "Performance" at bounding box center [218, 62] width 72 height 15
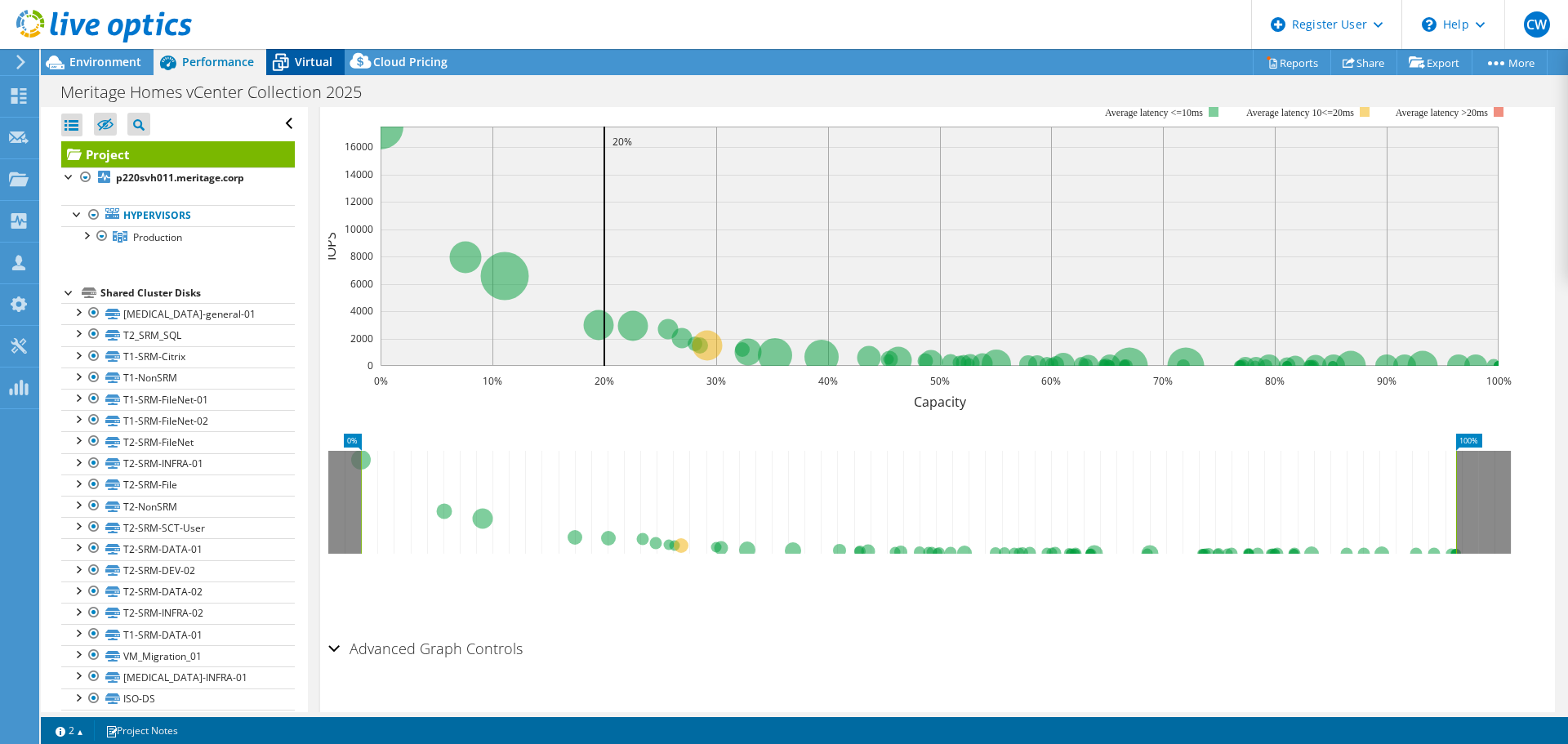
click at [293, 64] on icon at bounding box center [280, 62] width 28 height 28
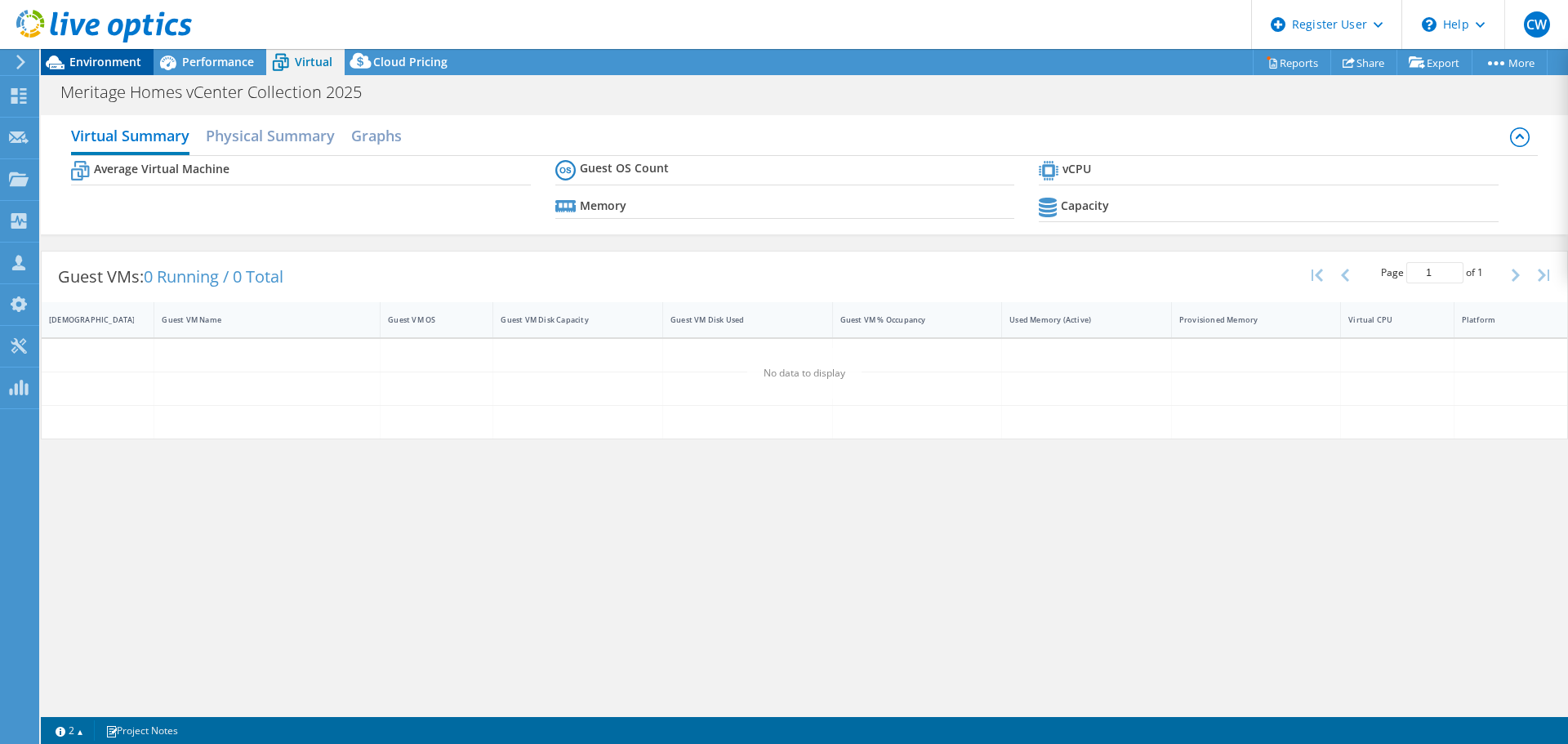
click at [112, 62] on span "Environment" at bounding box center [106, 62] width 72 height 15
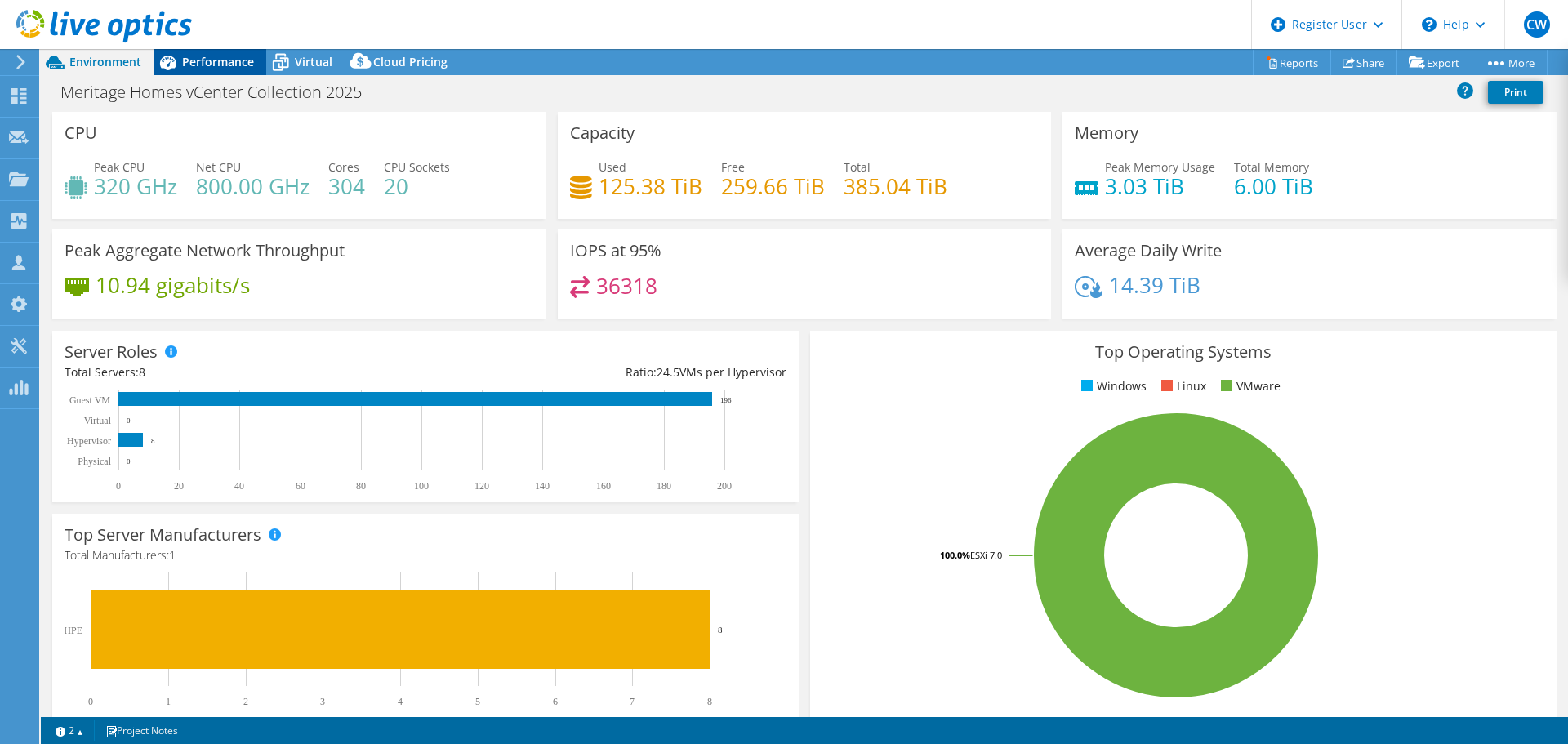
click at [219, 57] on span "Performance" at bounding box center [218, 62] width 72 height 15
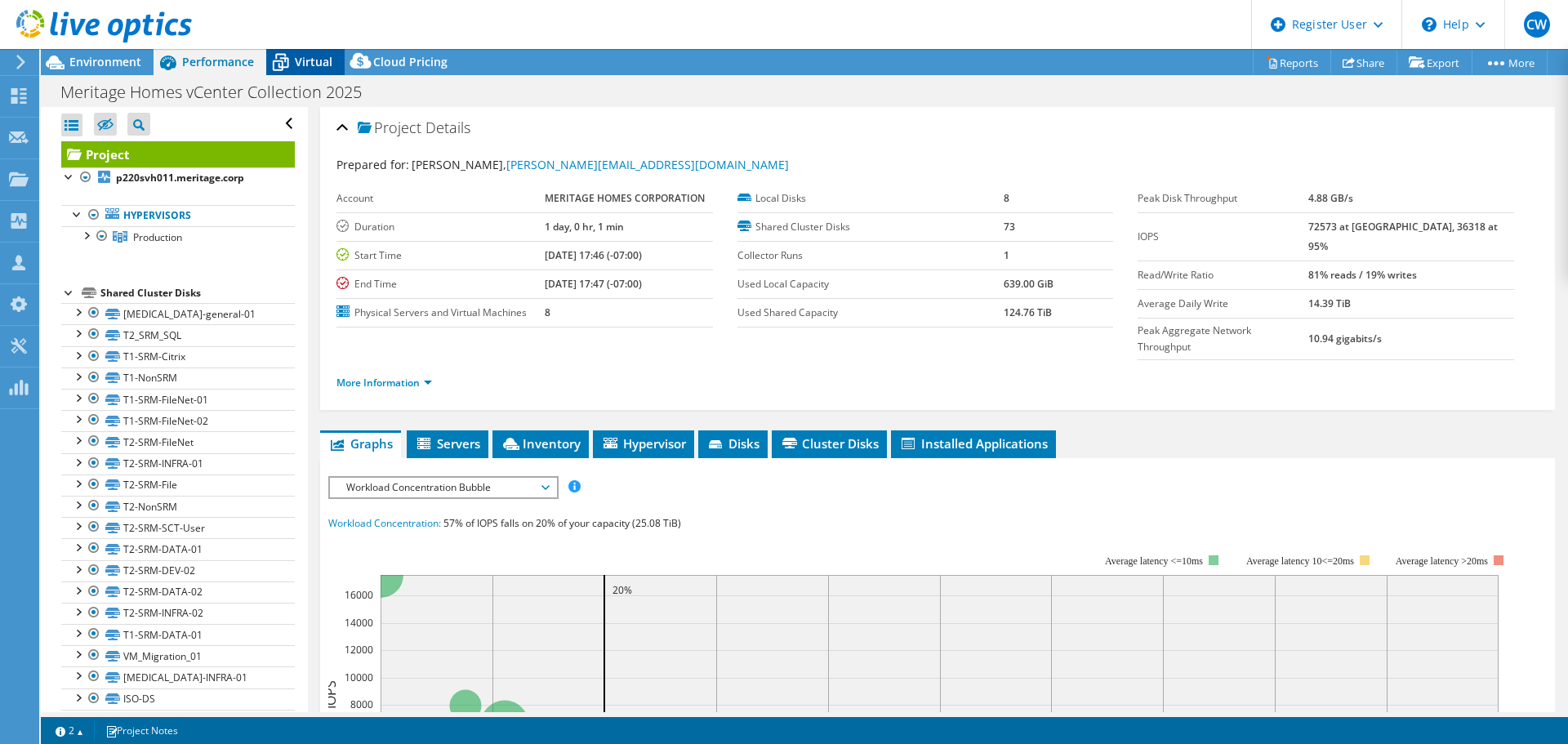
click at [296, 70] on div "Virtual" at bounding box center [305, 62] width 78 height 26
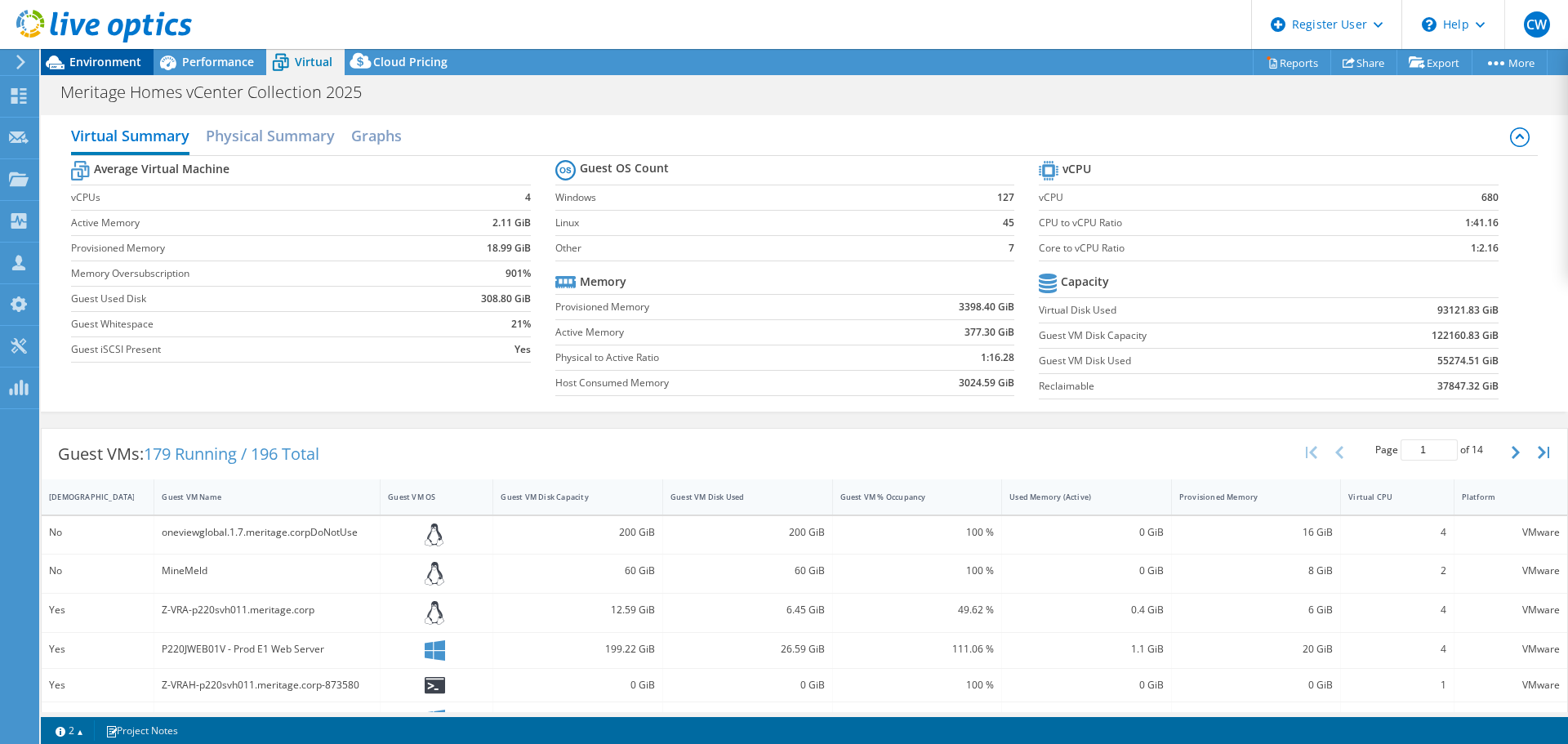
click at [92, 69] on span "Environment" at bounding box center [106, 62] width 72 height 15
